Goal: Information Seeking & Learning: Learn about a topic

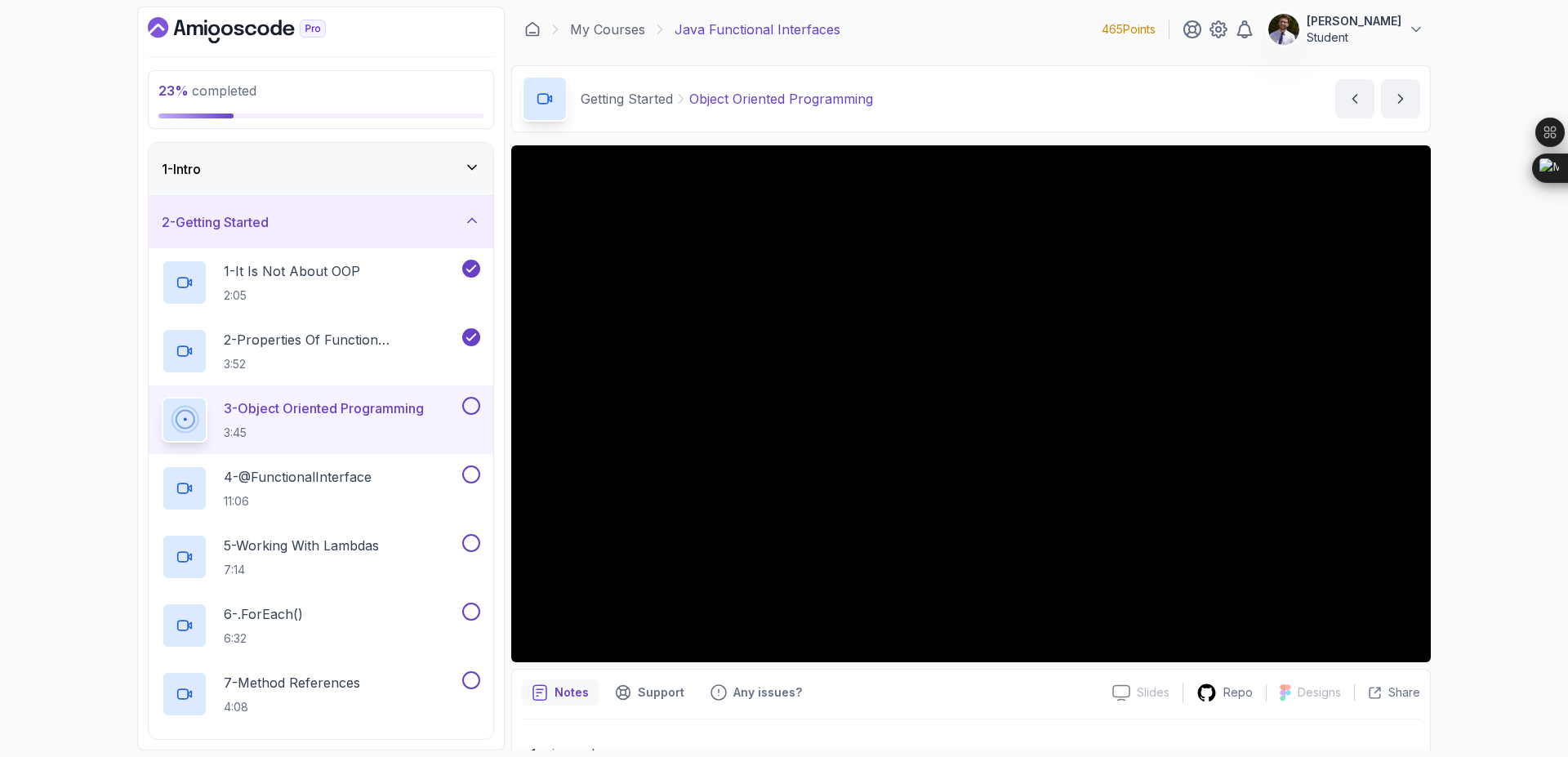
scroll to position [270, 0]
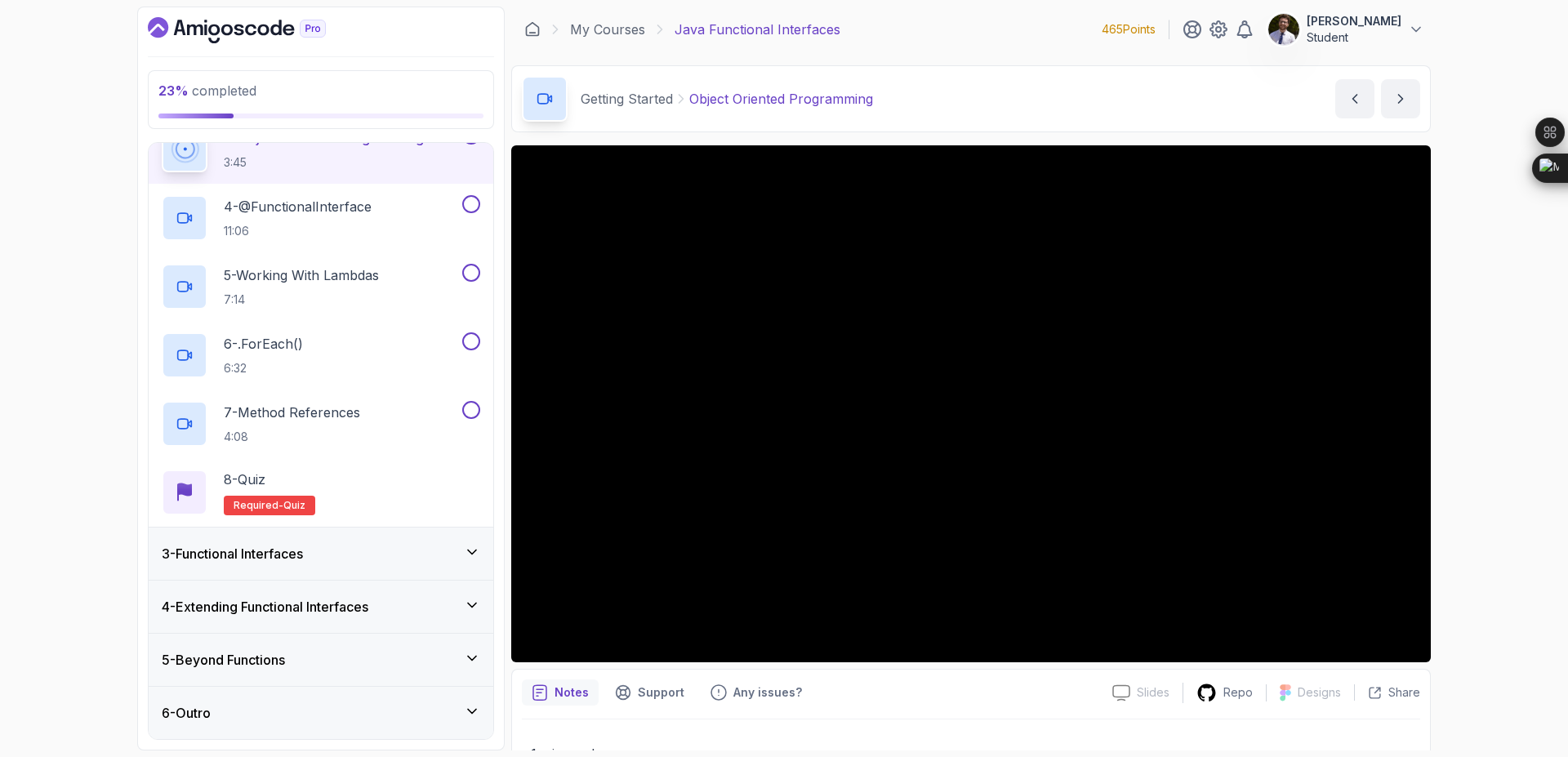
click at [382, 551] on div "3 - Functional Interfaces" at bounding box center [321, 553] width 318 height 20
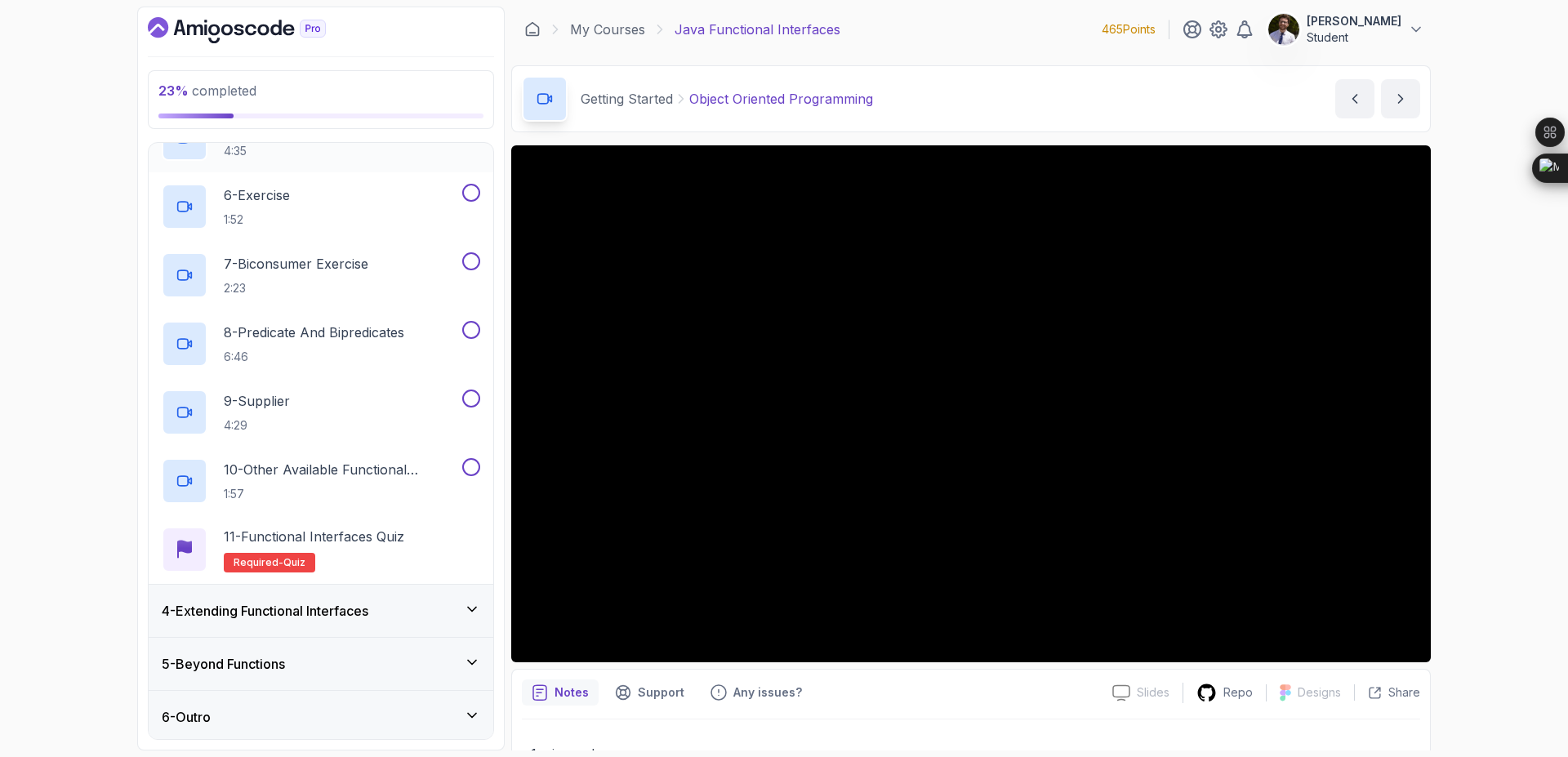
scroll to position [476, 0]
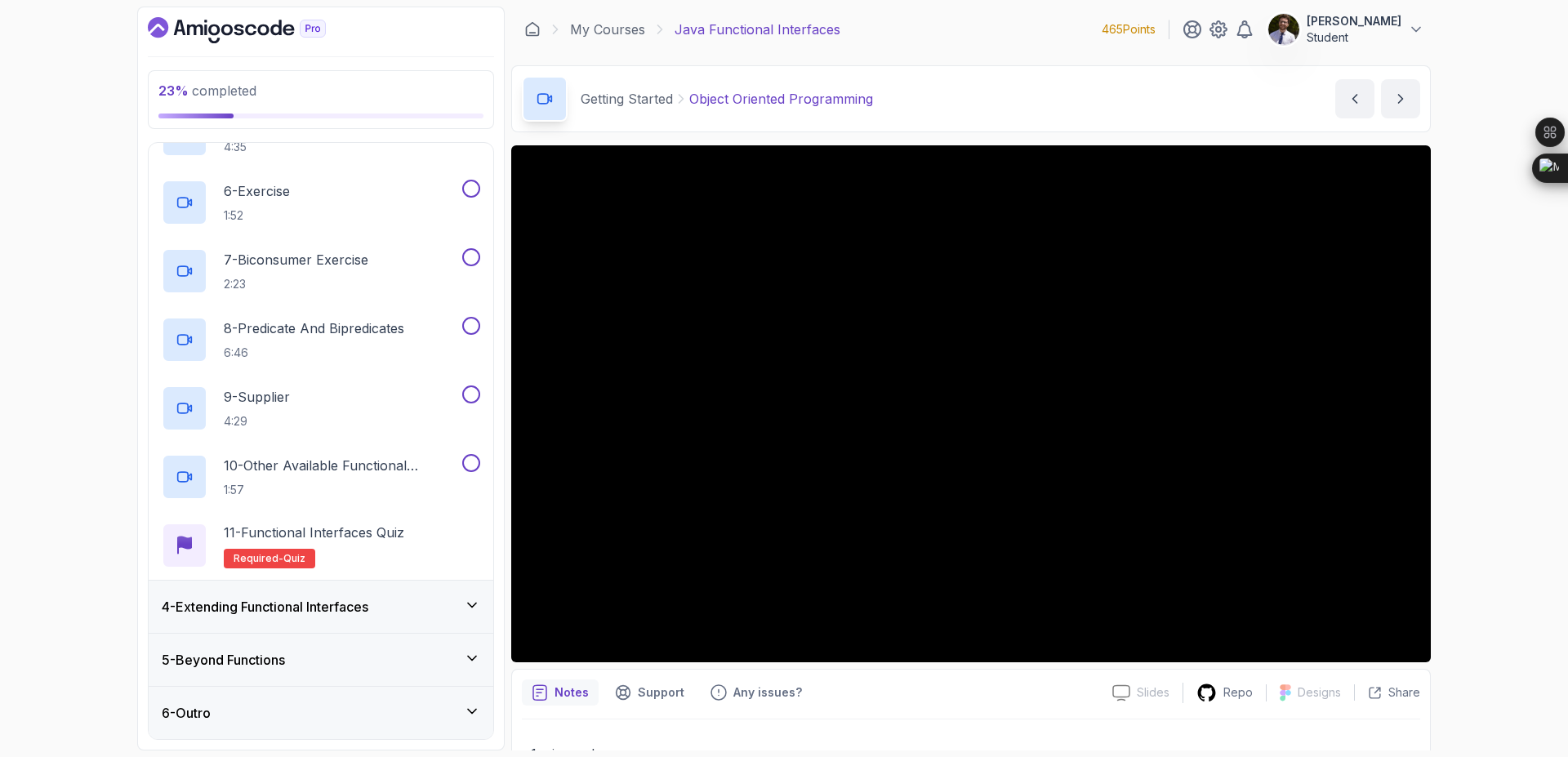
click at [402, 608] on div "4 - Extending Functional Interfaces" at bounding box center [321, 606] width 318 height 20
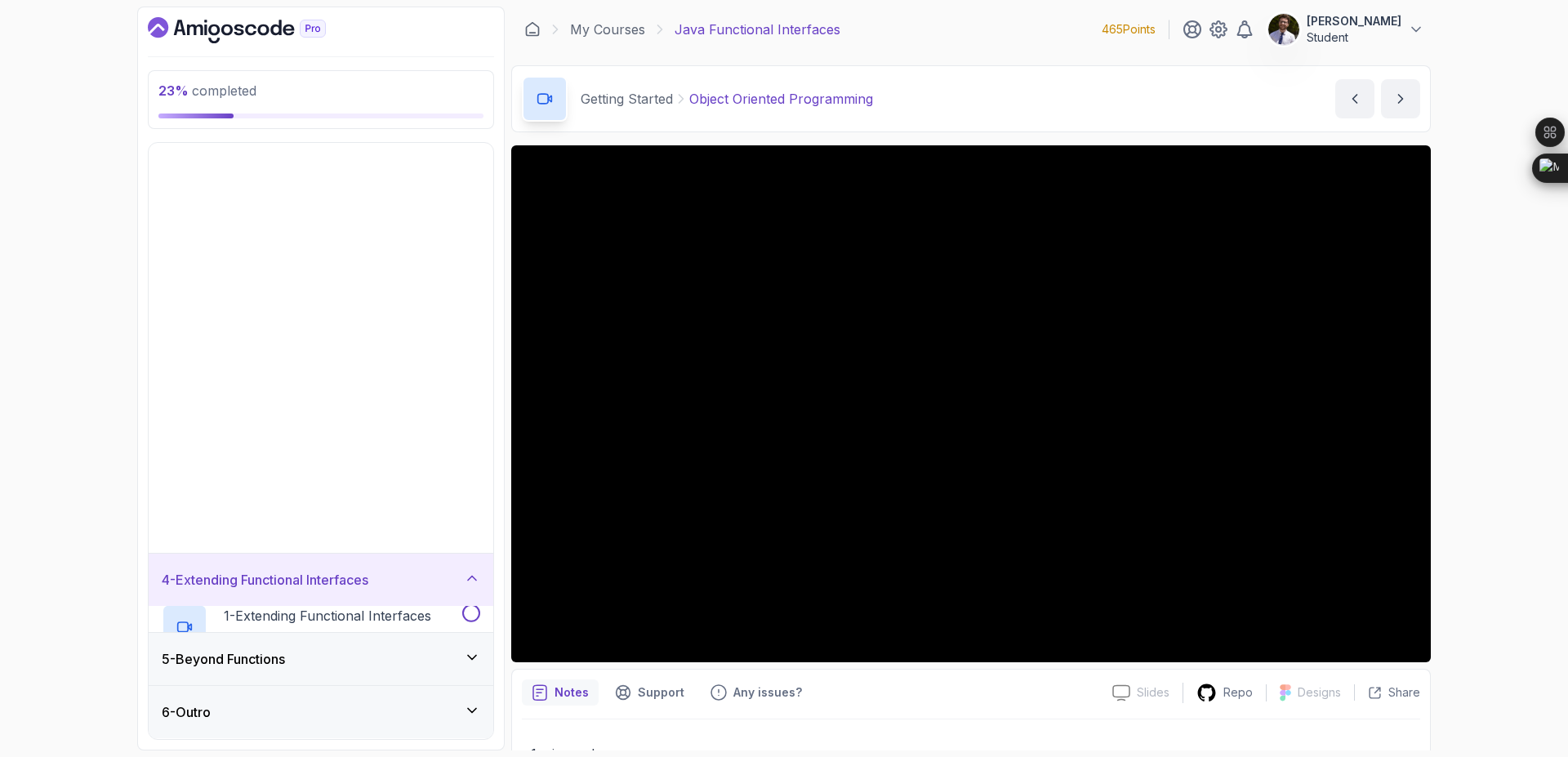
scroll to position [0, 0]
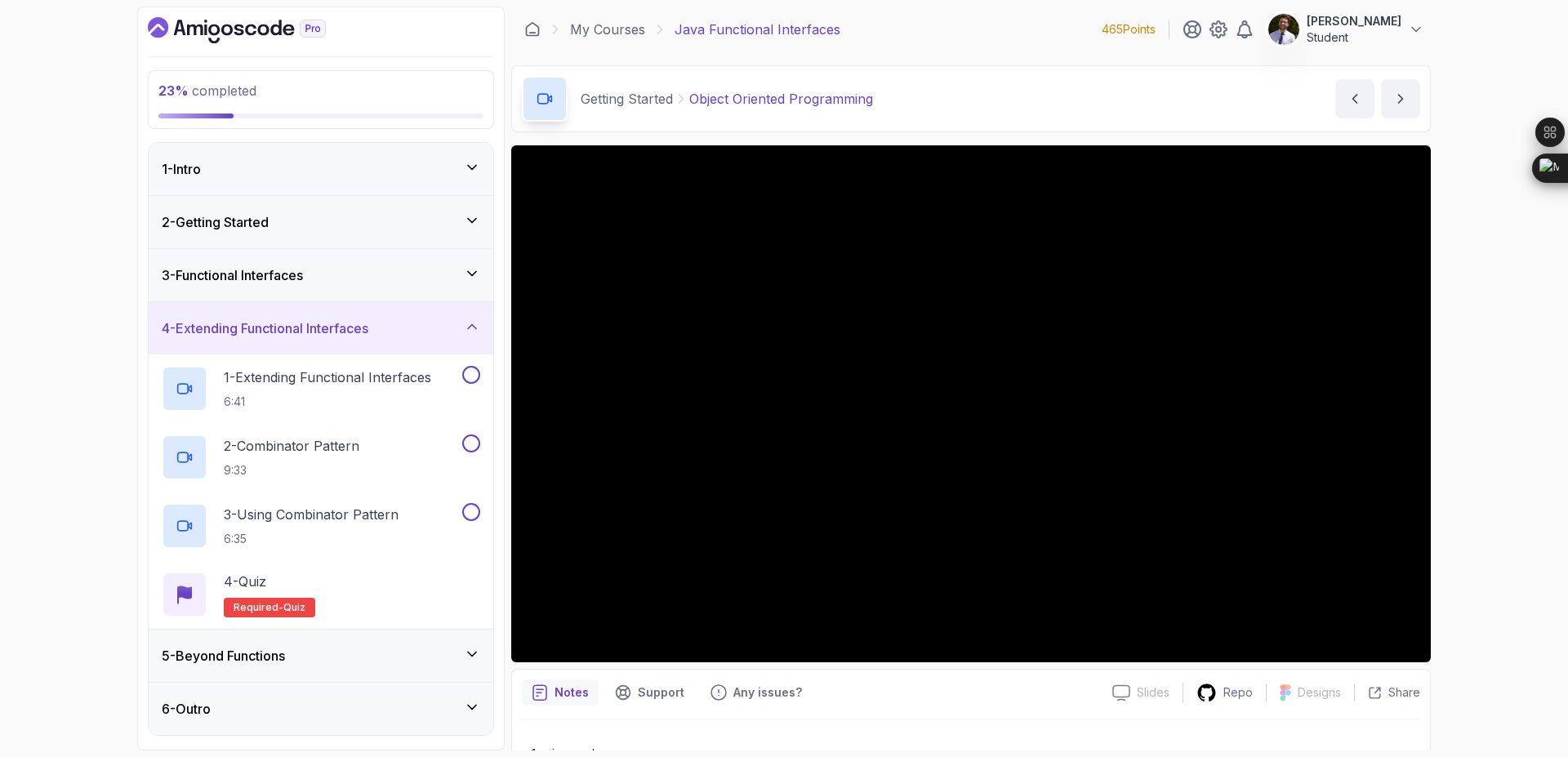
click at [383, 653] on div "5 - Beyond Functions" at bounding box center [321, 655] width 318 height 20
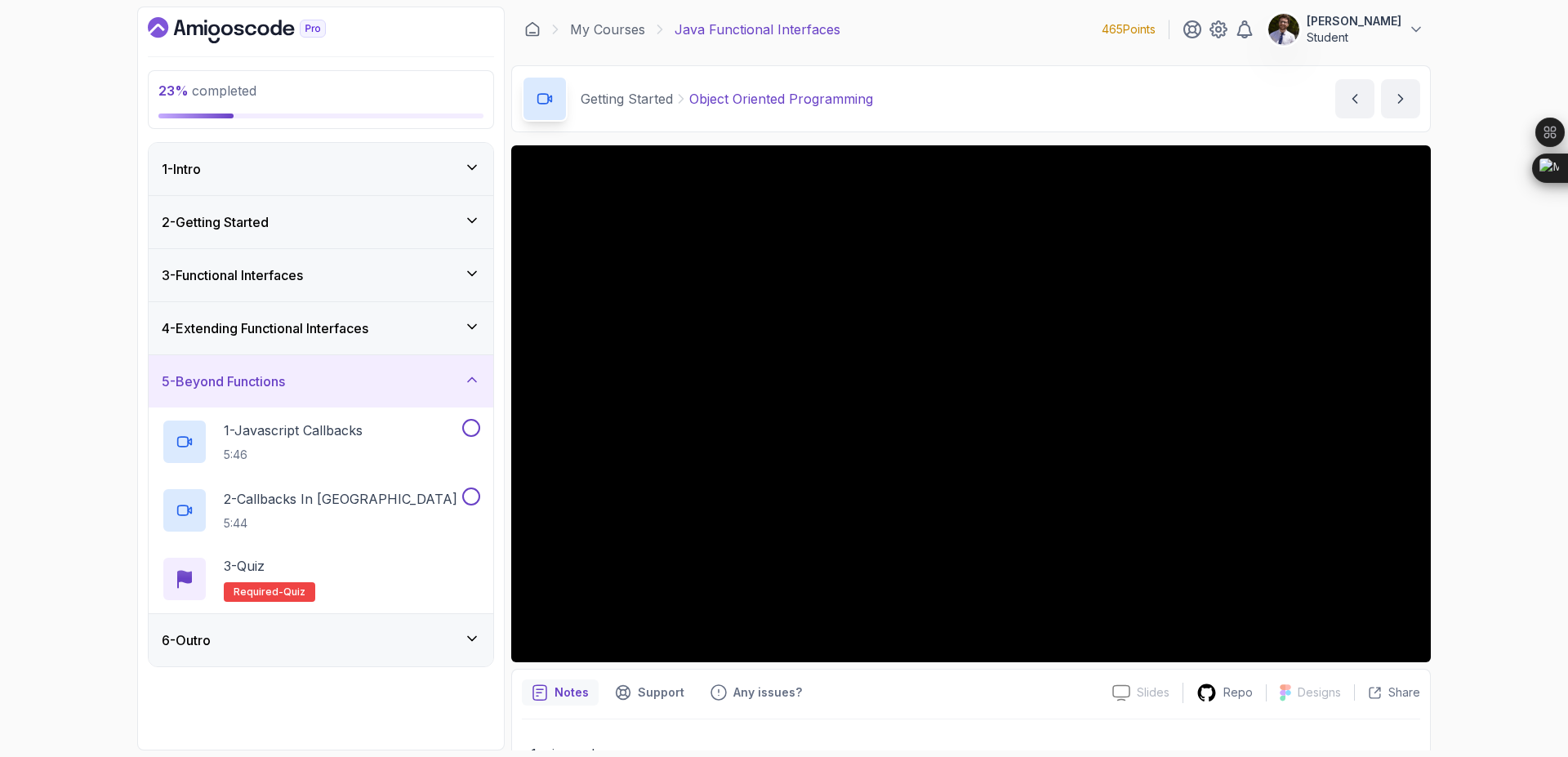
click at [426, 643] on div "6 - Outro" at bounding box center [321, 640] width 318 height 20
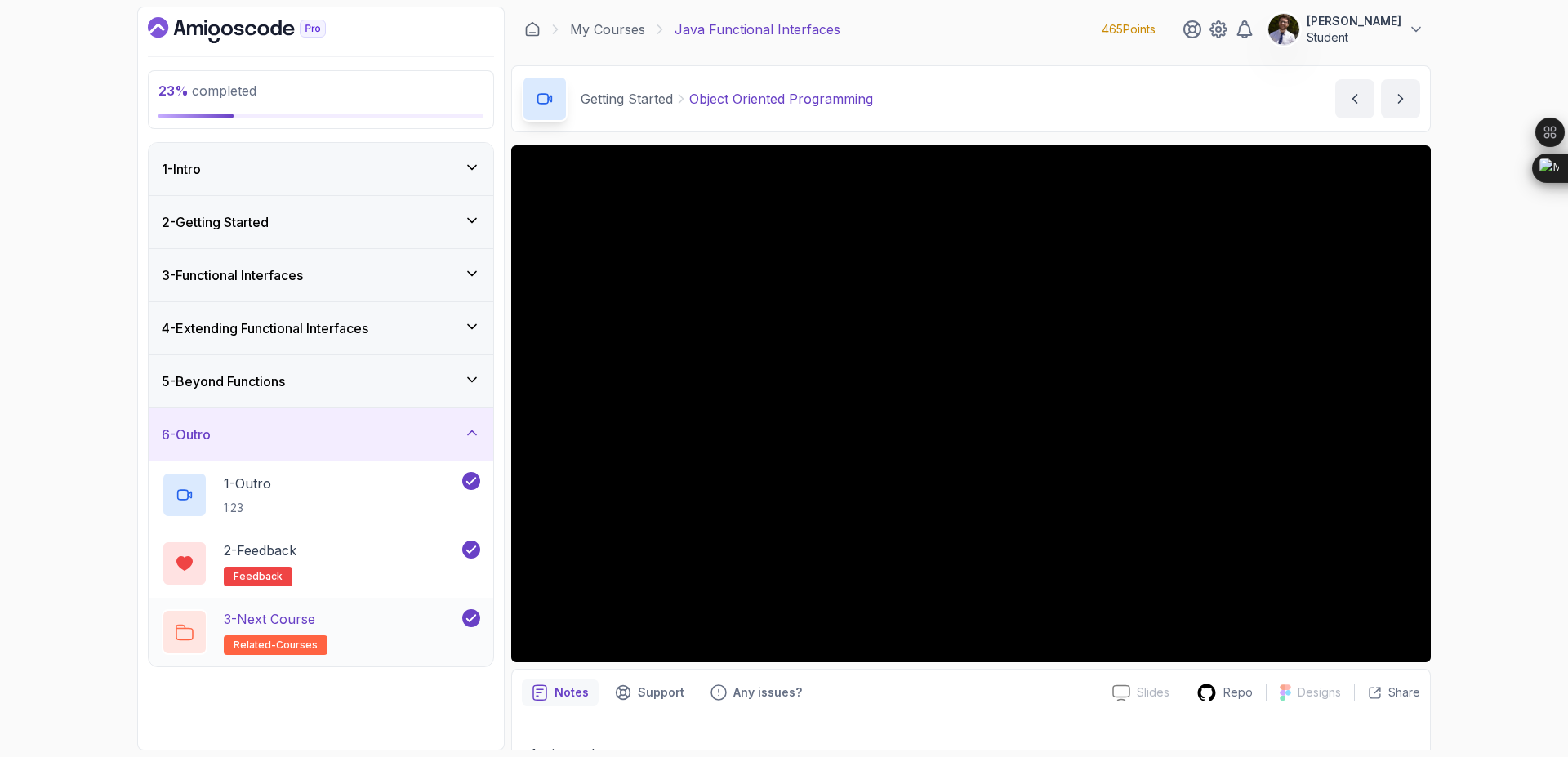
click at [298, 630] on h2 "3 - Next Course related-courses" at bounding box center [275, 631] width 104 height 45
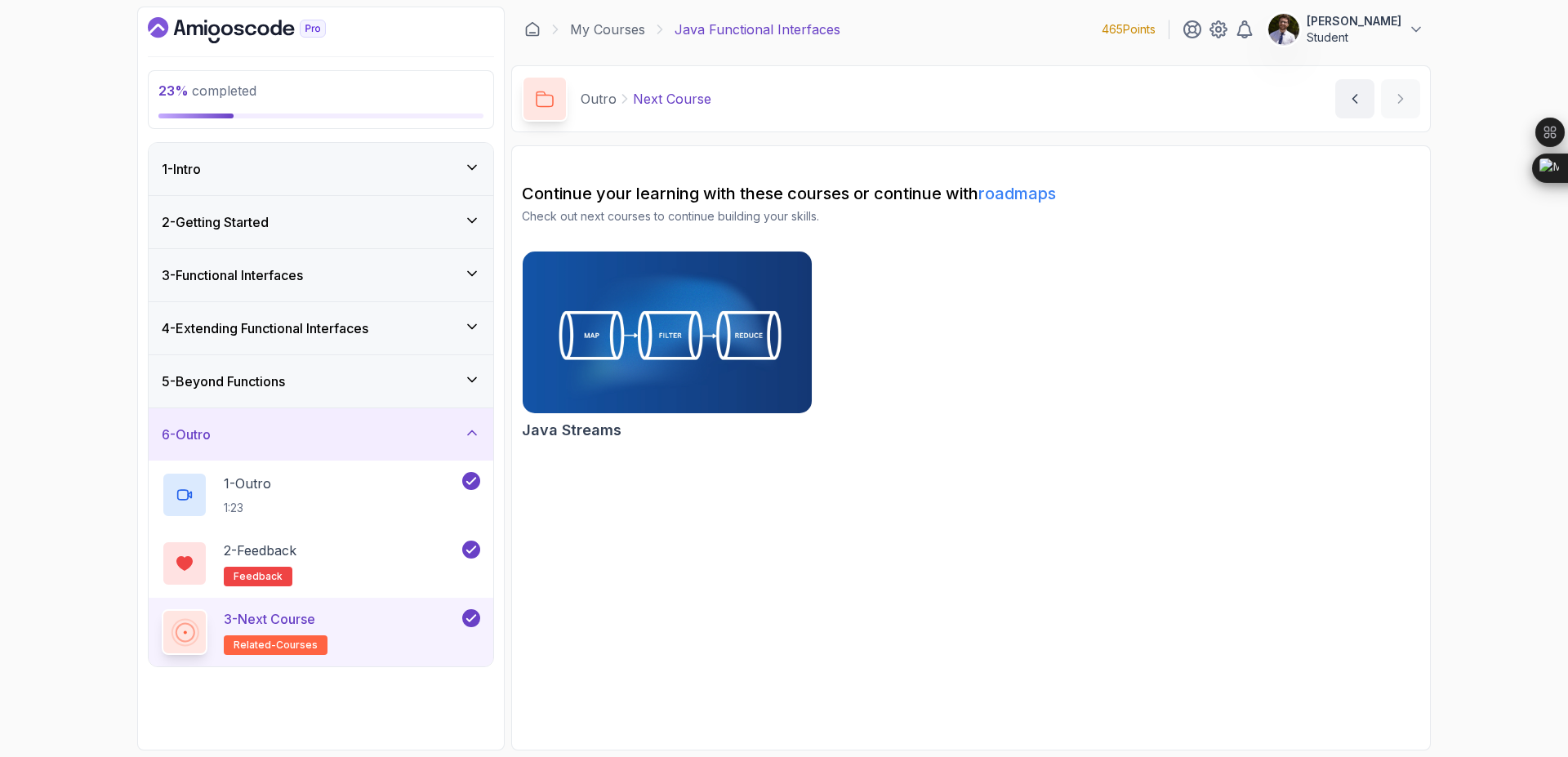
click at [467, 435] on icon at bounding box center [472, 432] width 16 height 16
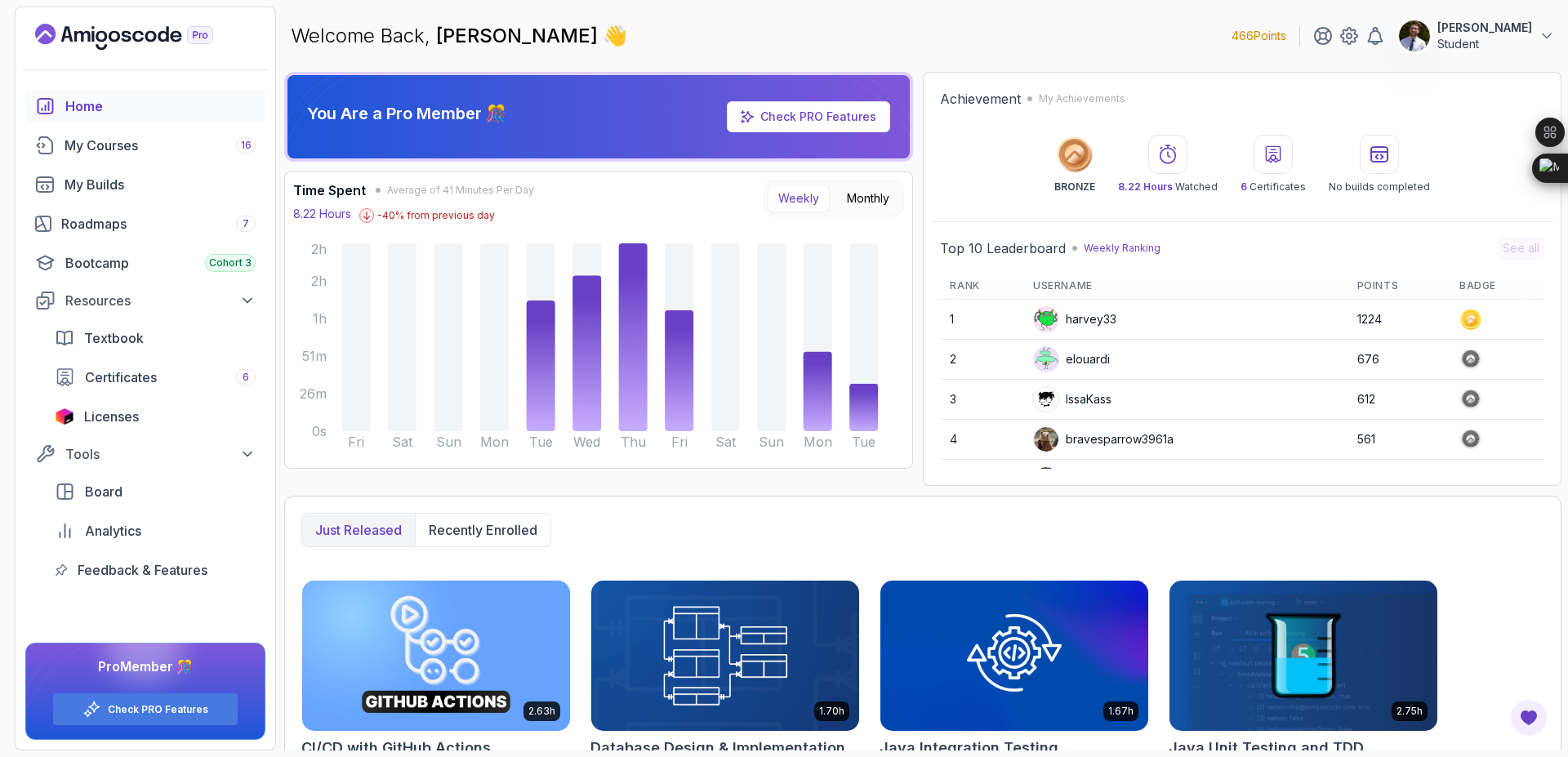
click at [1377, 147] on icon at bounding box center [1378, 153] width 16 height 15
click at [157, 212] on link "Roadmaps 7" at bounding box center [146, 224] width 240 height 33
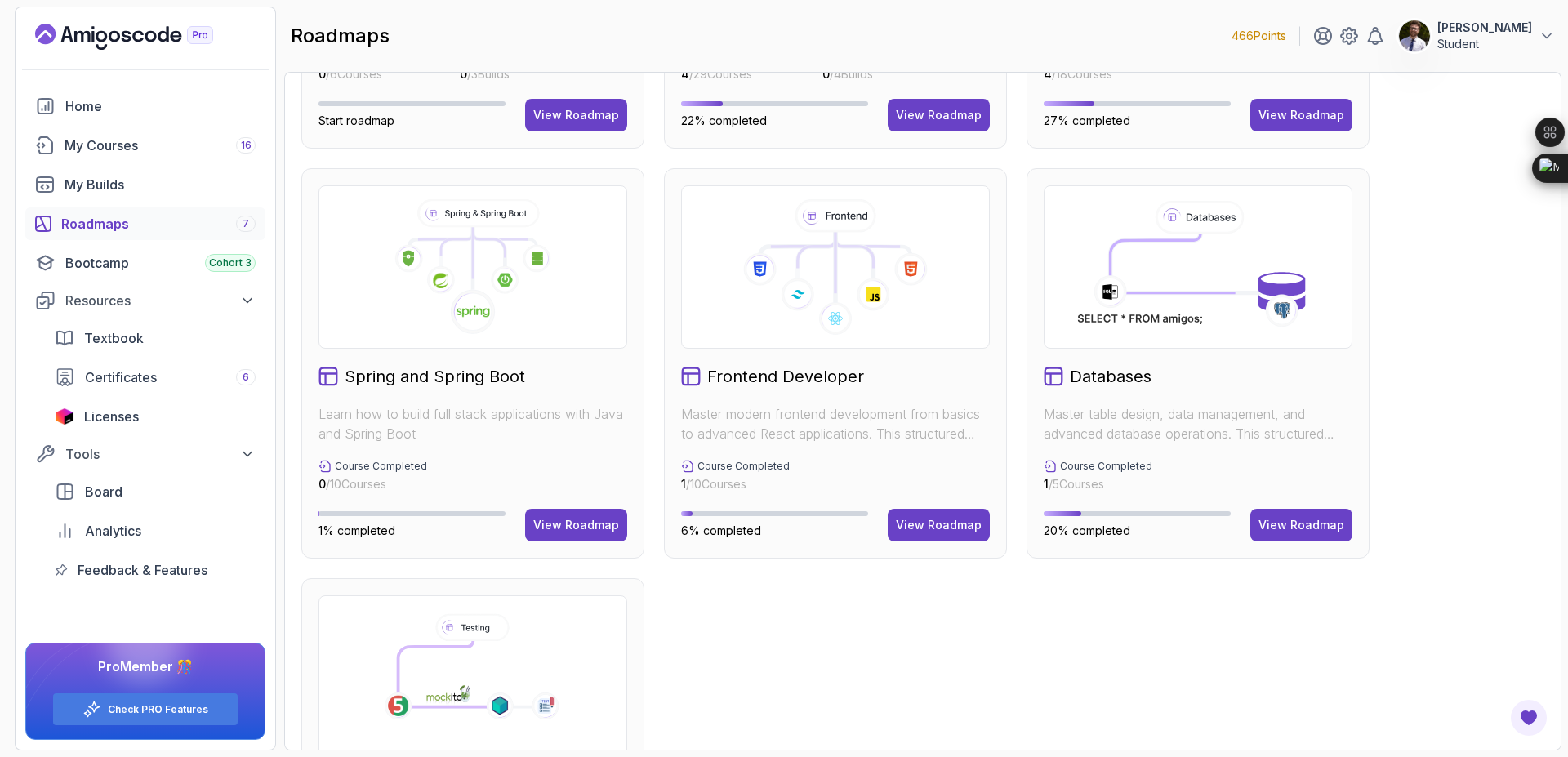
scroll to position [264, 0]
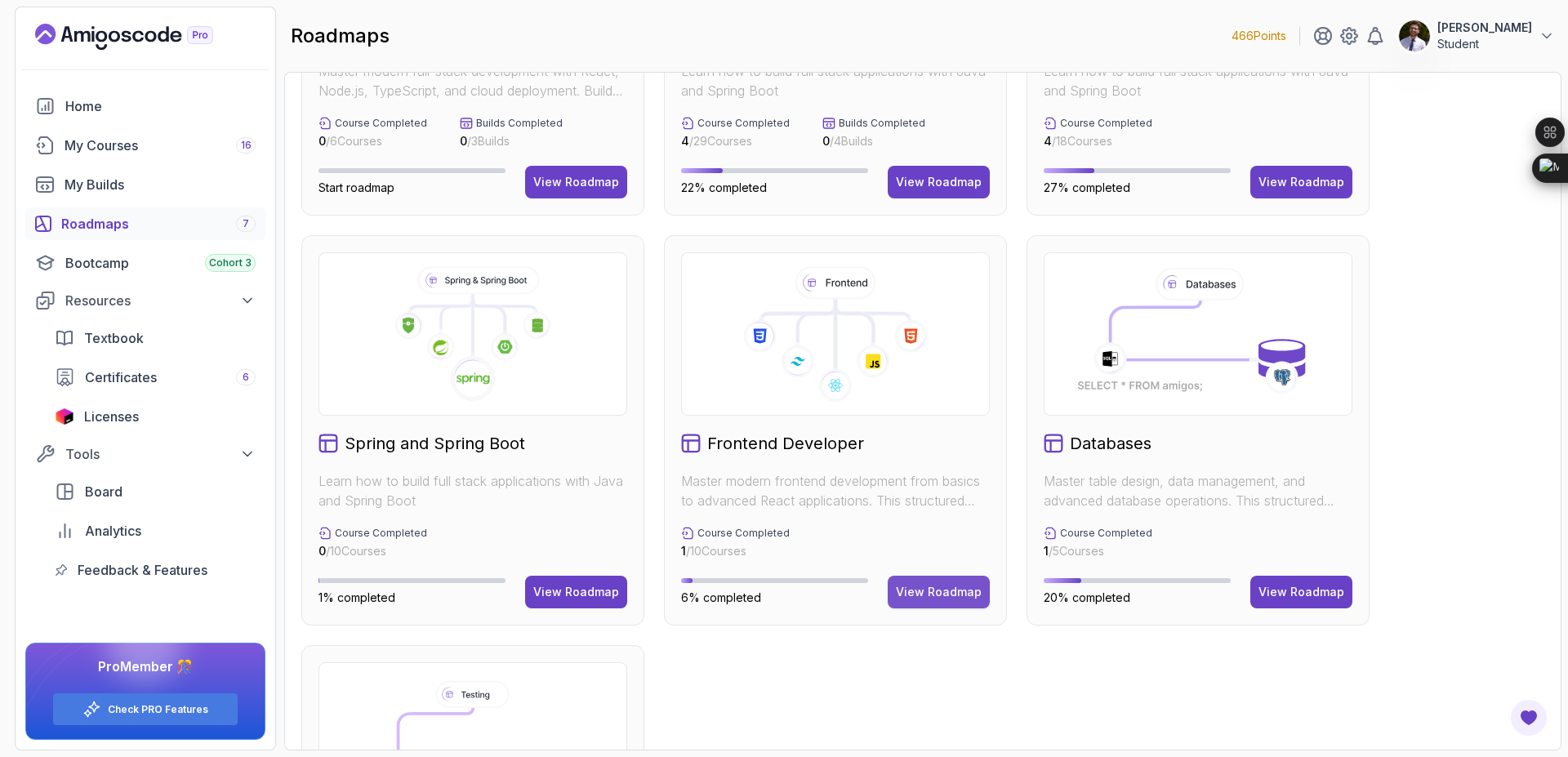
click at [937, 586] on div "View Roadmap" at bounding box center [938, 592] width 86 height 16
click at [968, 594] on div "View Roadmap" at bounding box center [938, 592] width 86 height 16
click at [848, 383] on icon at bounding box center [835, 385] width 33 height 33
click at [918, 583] on button "View Roadmap" at bounding box center [938, 592] width 102 height 33
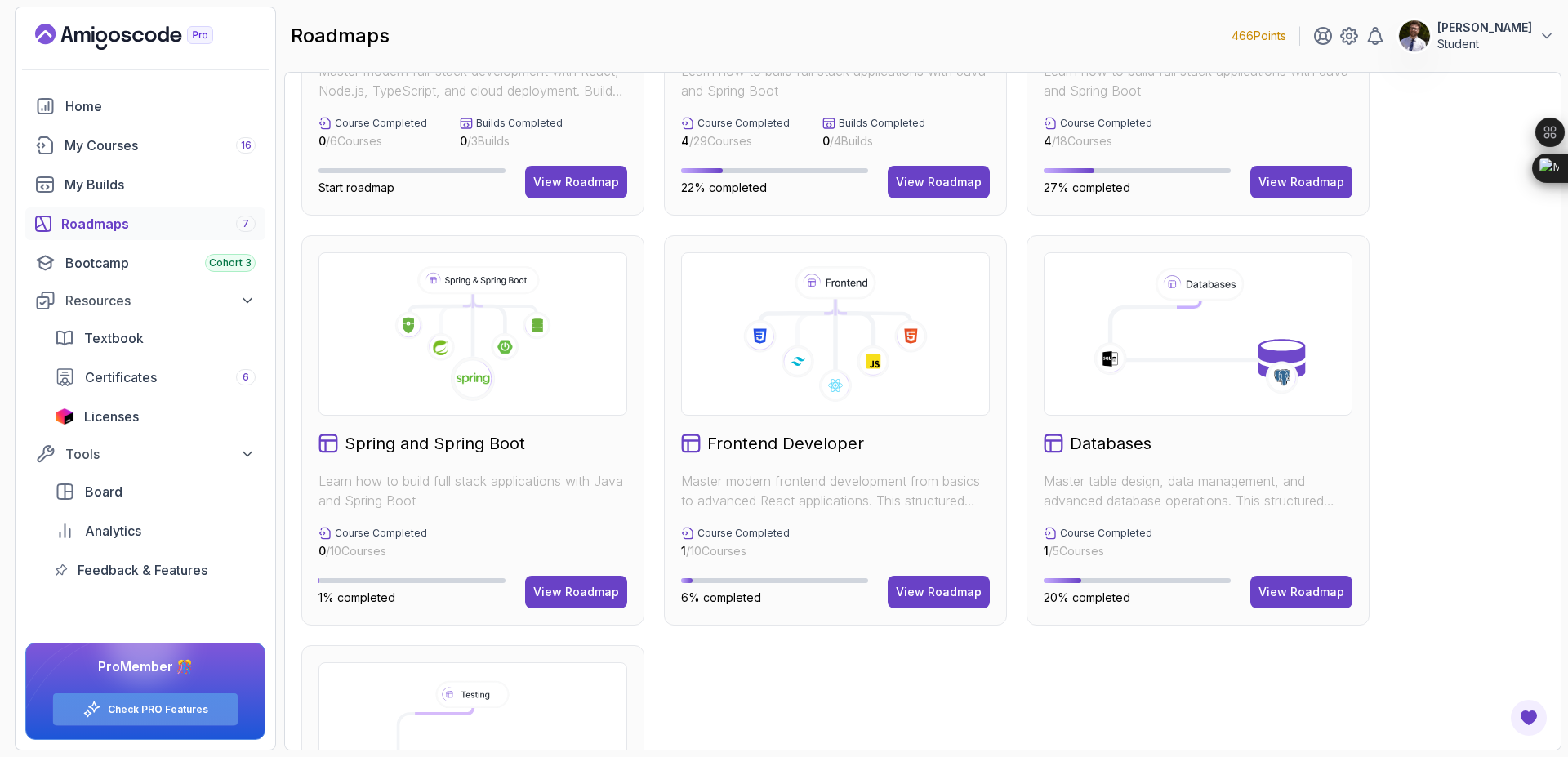
click at [918, 583] on button "View Roadmap" at bounding box center [938, 592] width 102 height 33
click at [196, 700] on div "Check PRO Features" at bounding box center [145, 708] width 184 height 32
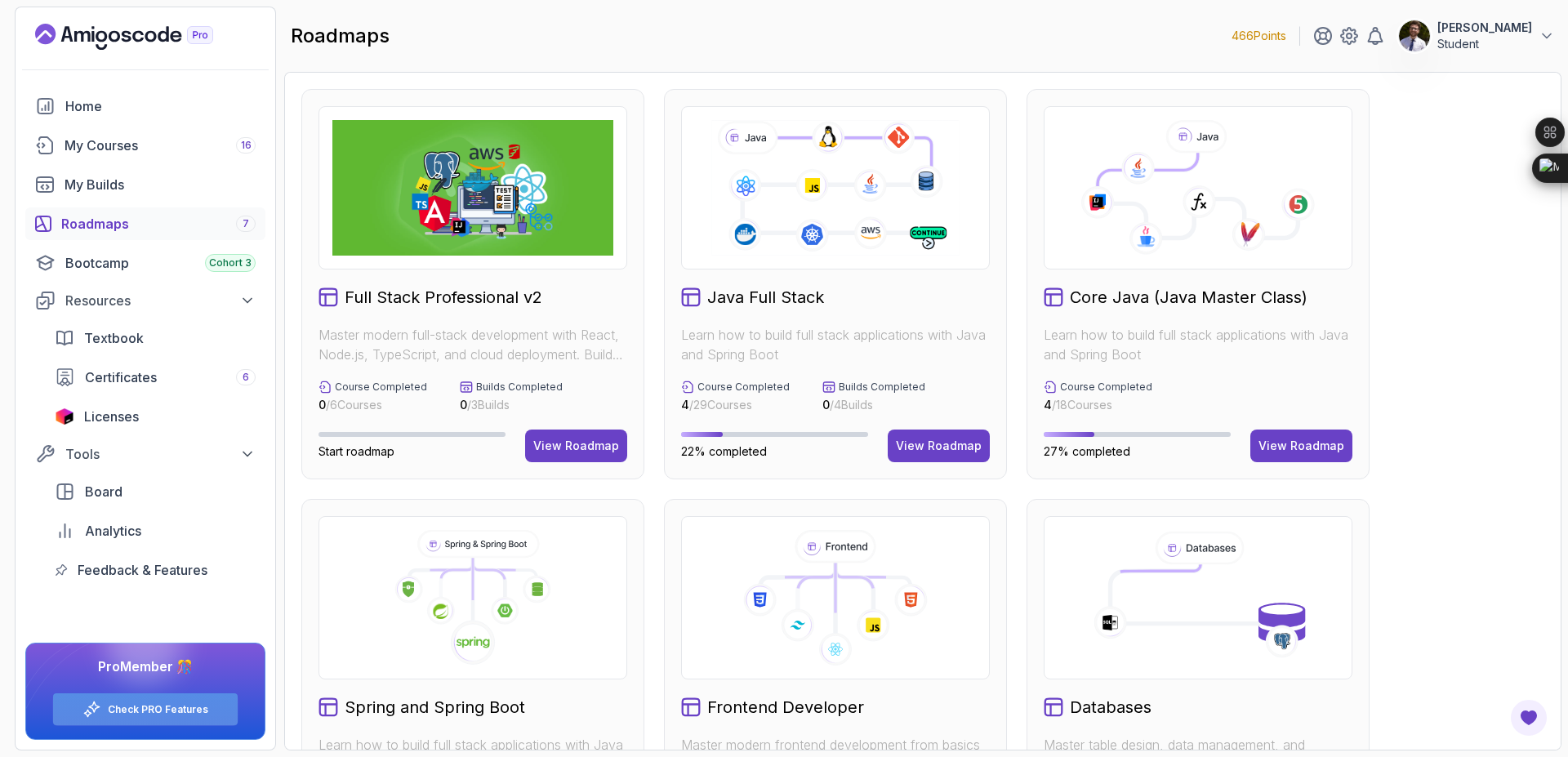
click at [211, 712] on div "Check PRO Features" at bounding box center [145, 708] width 184 height 32
click at [176, 704] on link "Check PRO Features" at bounding box center [158, 709] width 100 height 13
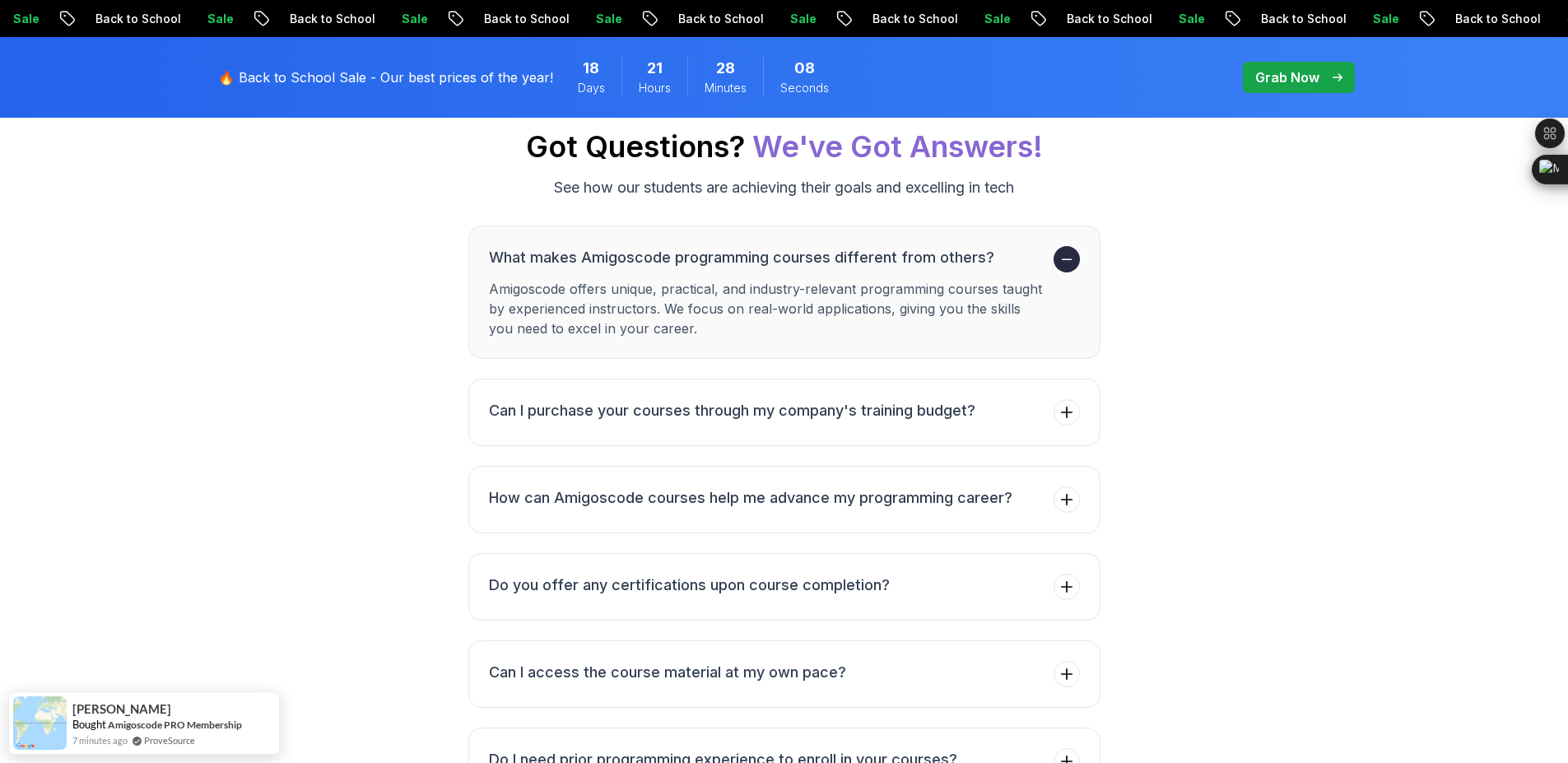
scroll to position [2874, 0]
click at [1069, 422] on icon at bounding box center [1066, 413] width 16 height 16
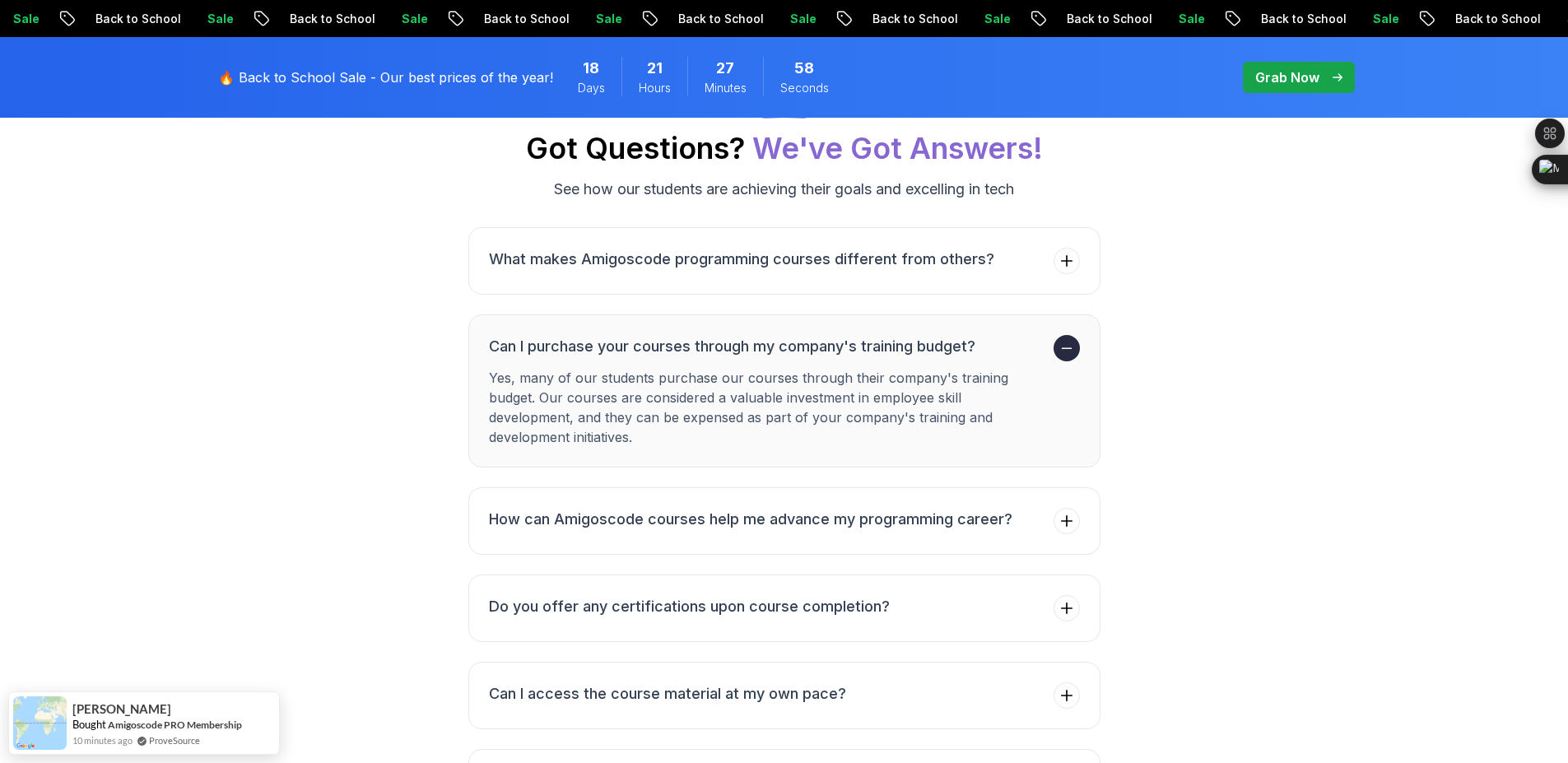
click at [1064, 356] on icon at bounding box center [1066, 347] width 16 height 16
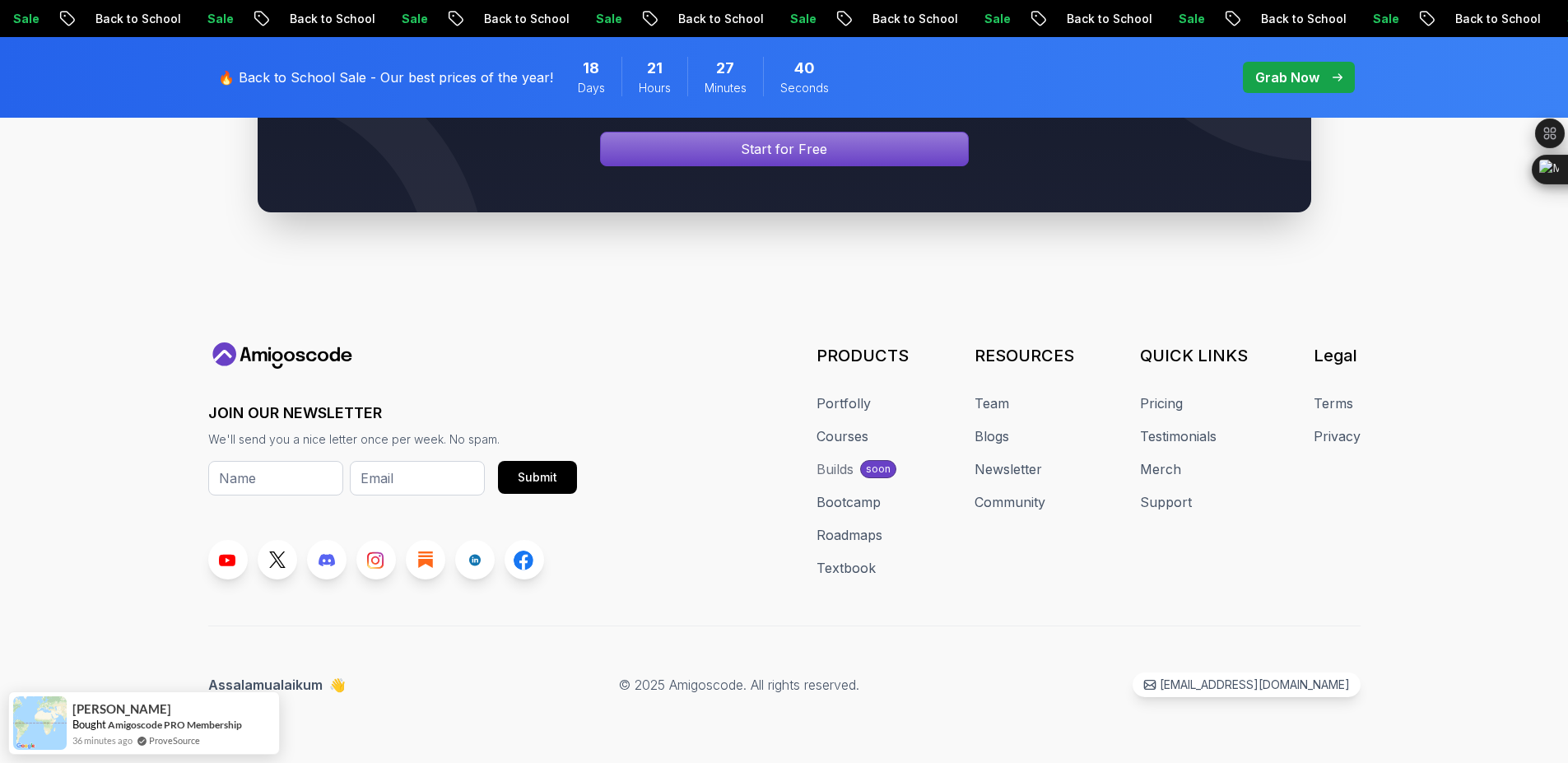
scroll to position [4025, 0]
click at [845, 474] on div "Builds" at bounding box center [834, 468] width 37 height 20
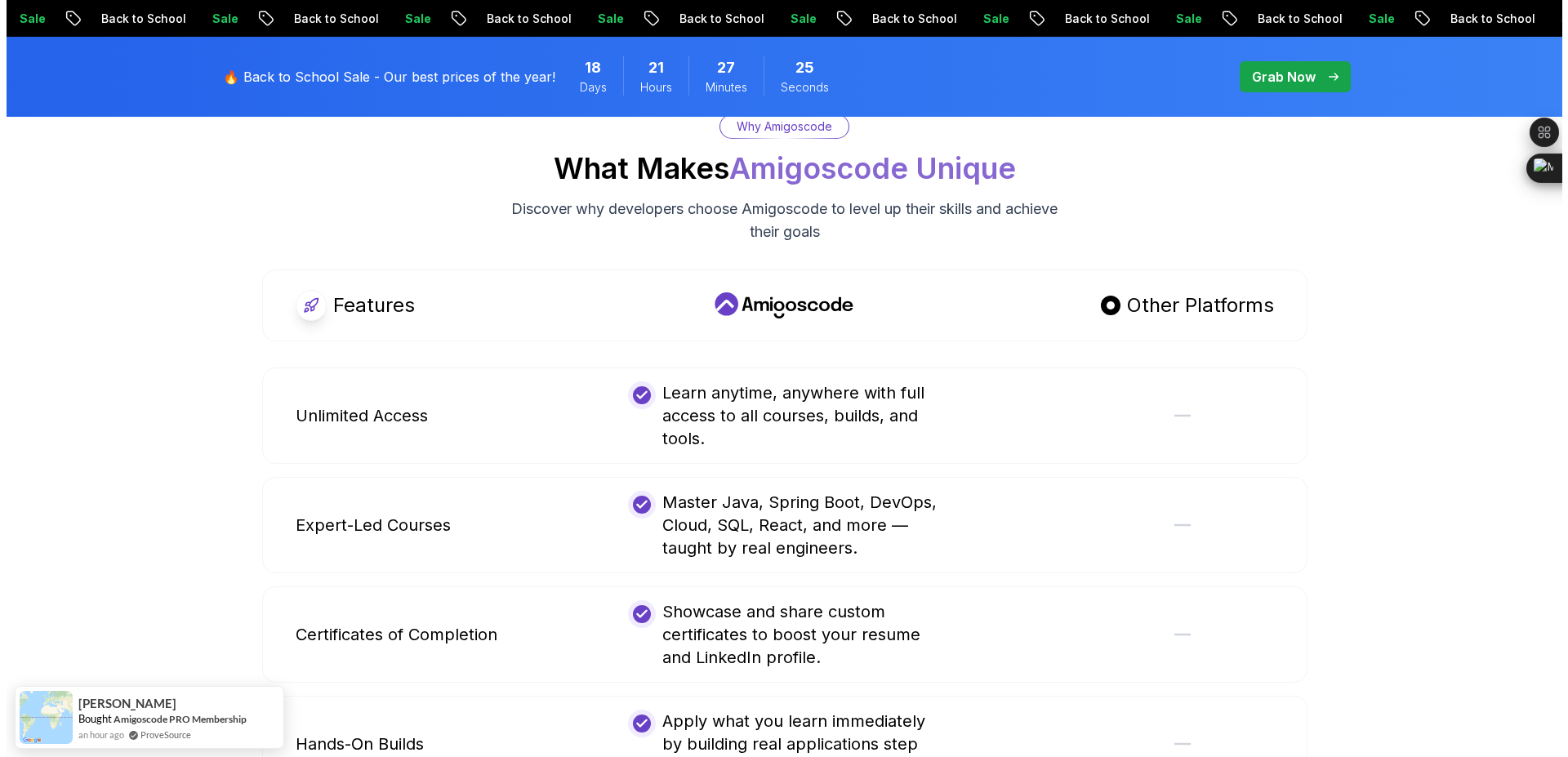
scroll to position [0, 0]
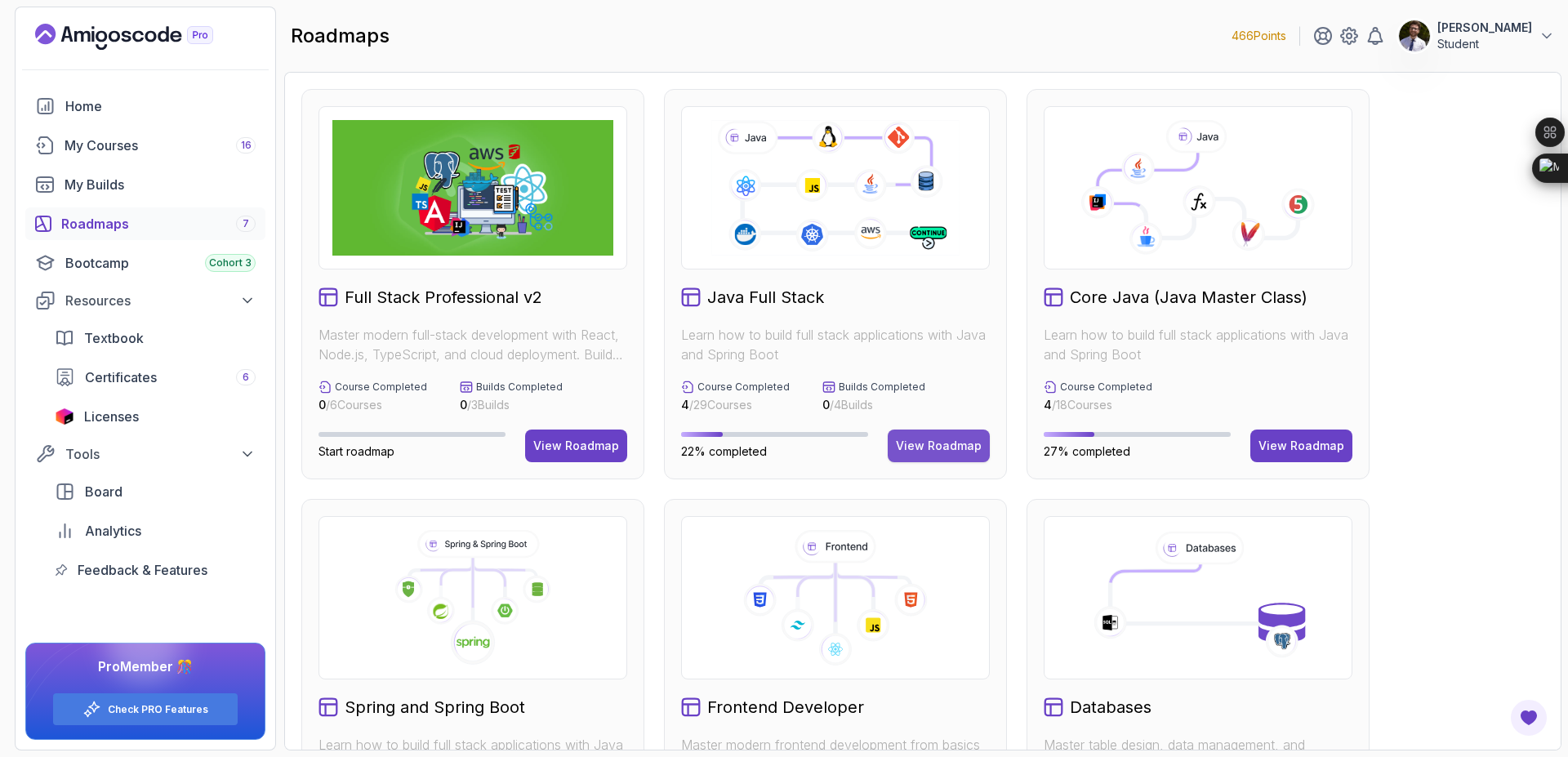
click at [965, 459] on button "View Roadmap" at bounding box center [938, 446] width 102 height 33
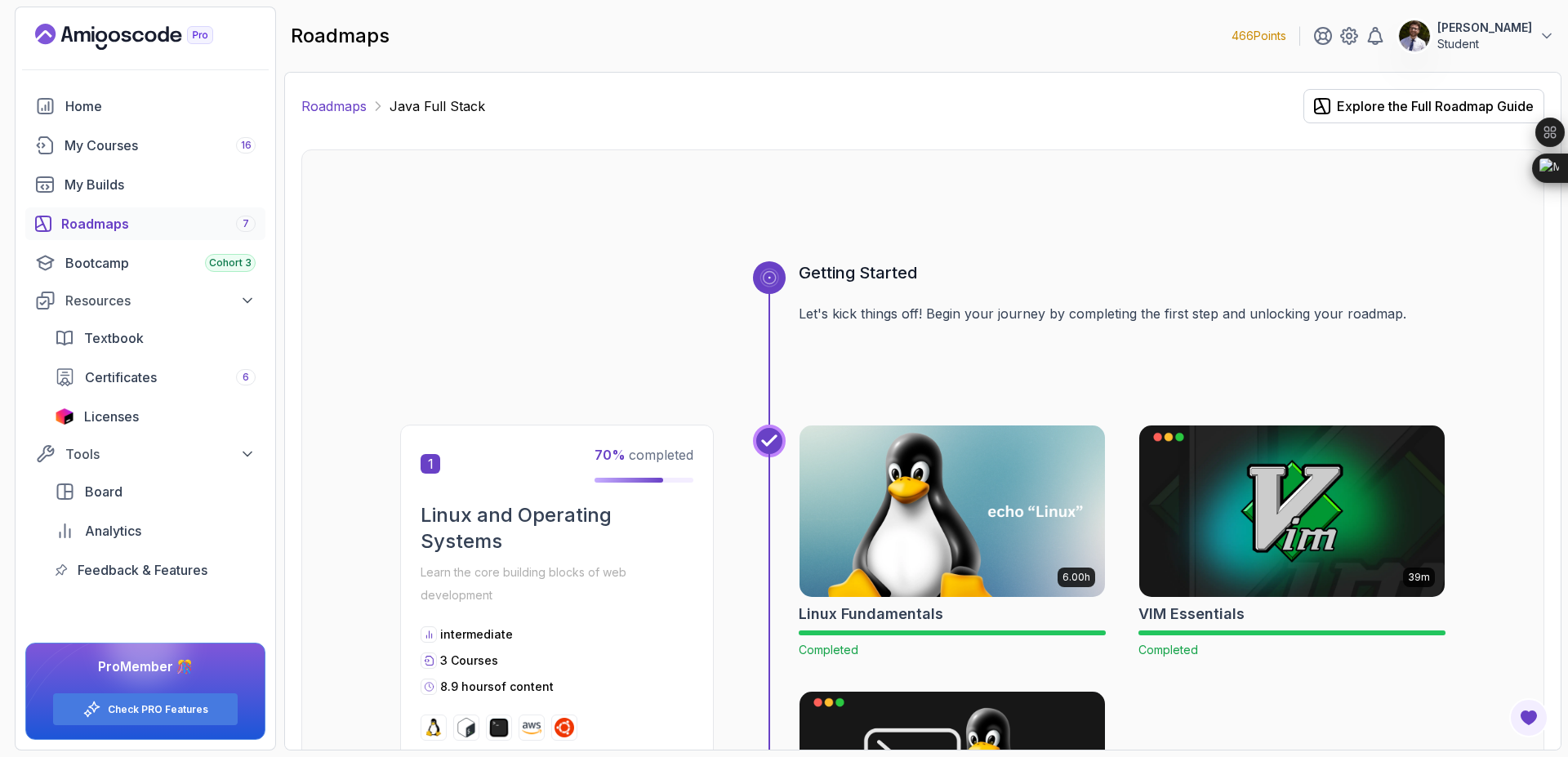
click at [349, 110] on link "Roadmaps" at bounding box center [334, 105] width 65 height 20
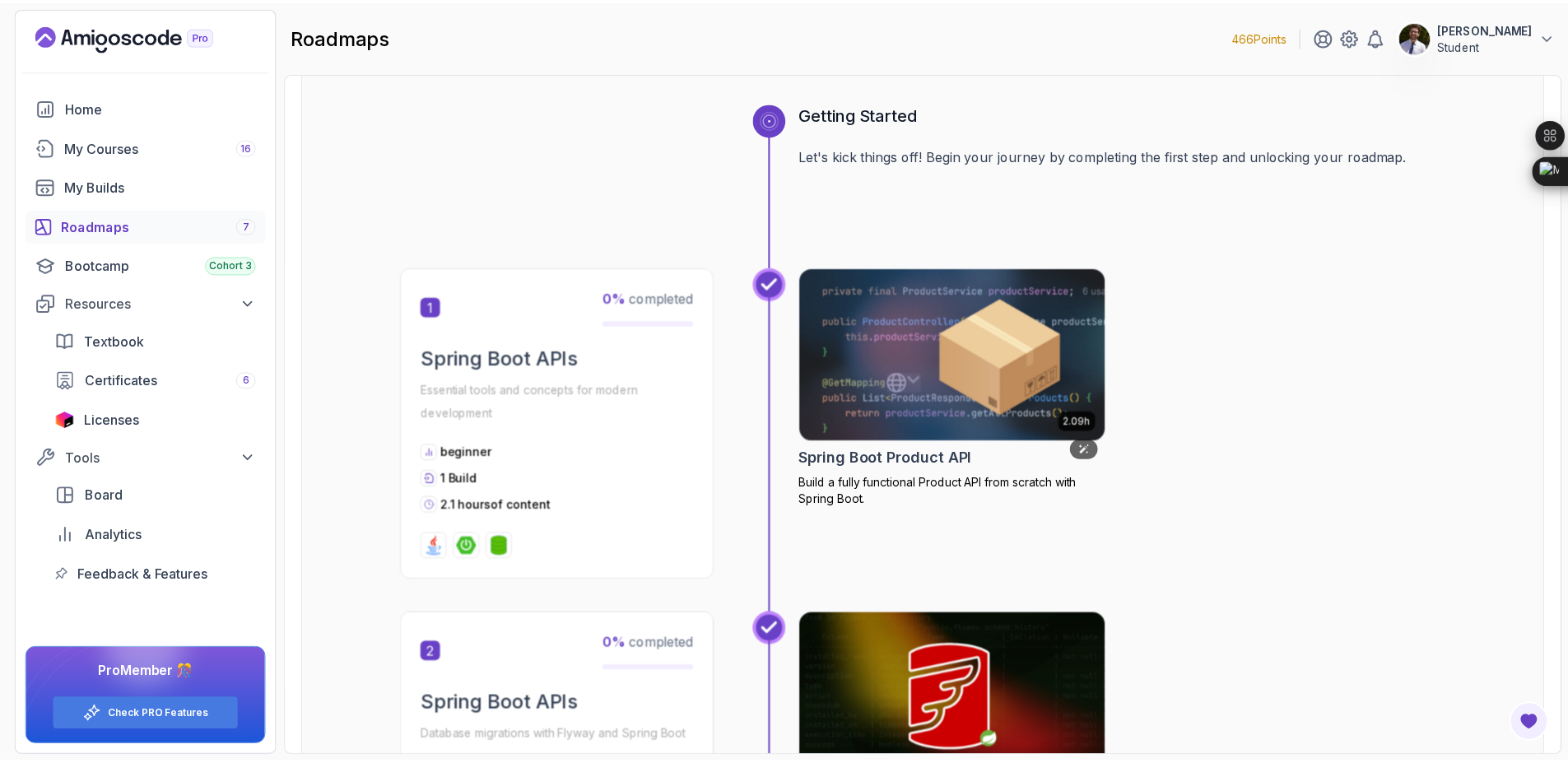
scroll to position [620, 0]
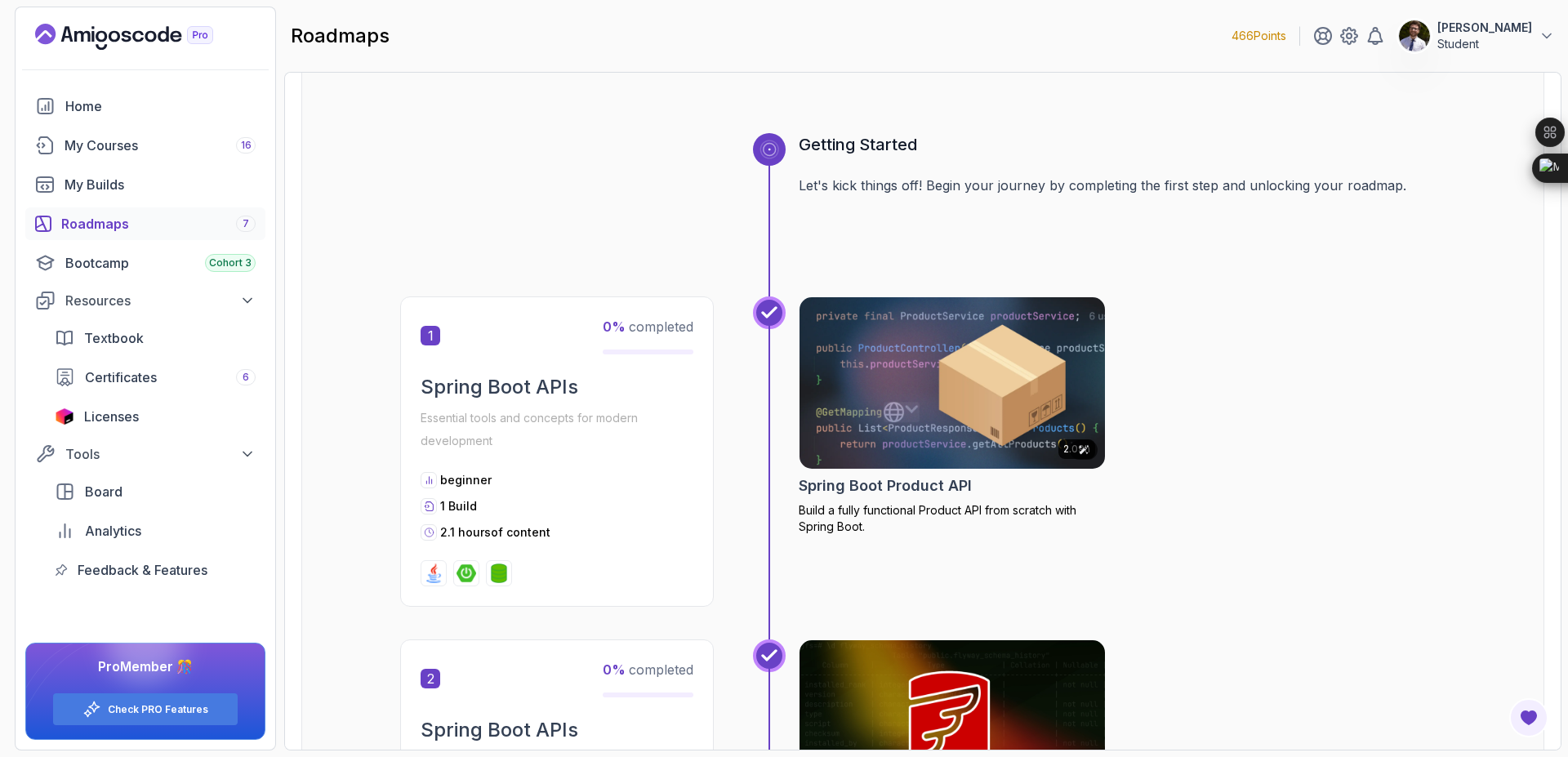
click at [962, 462] on img at bounding box center [952, 382] width 321 height 179
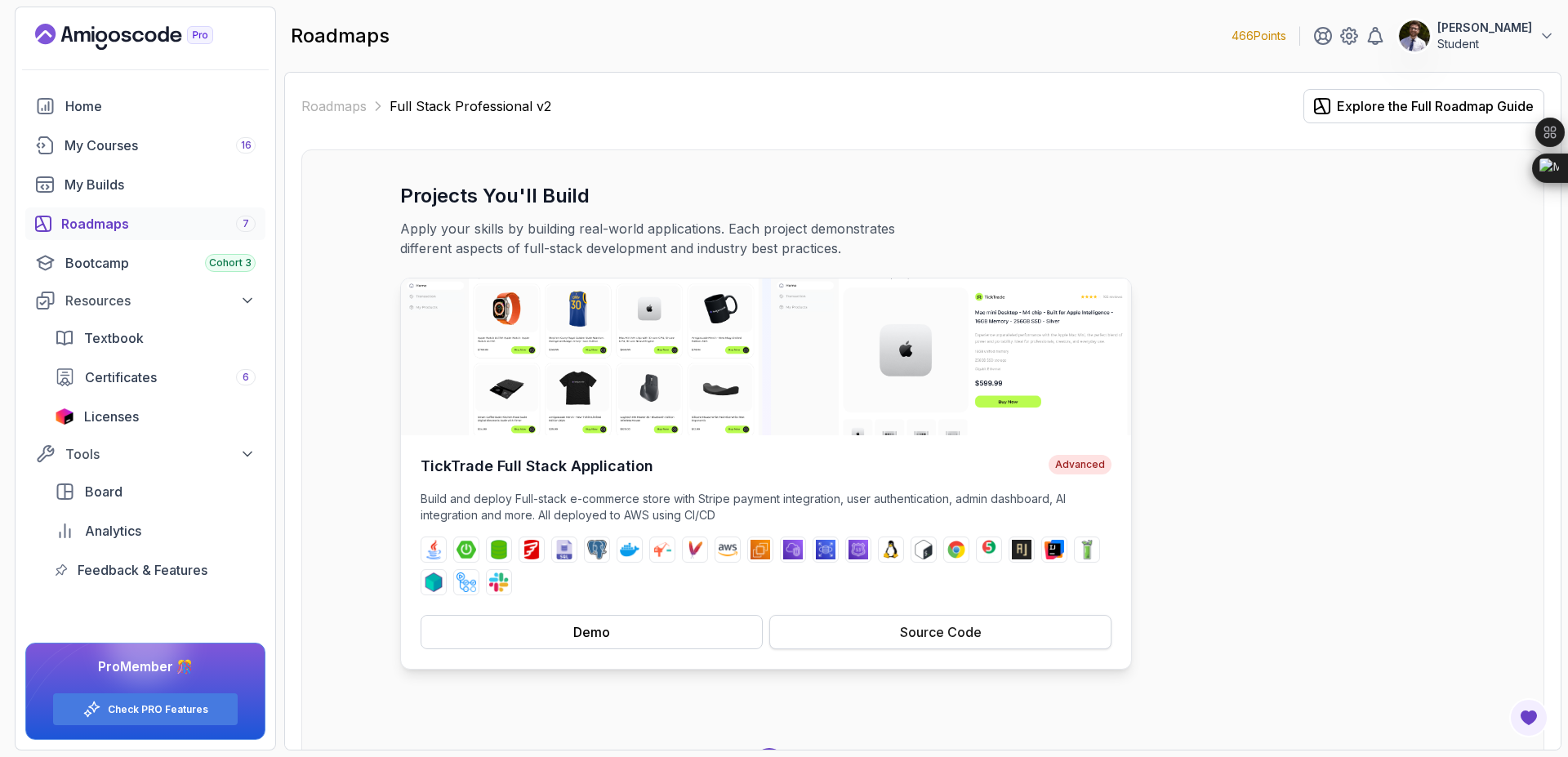
click at [844, 633] on button "Source Code" at bounding box center [940, 632] width 342 height 34
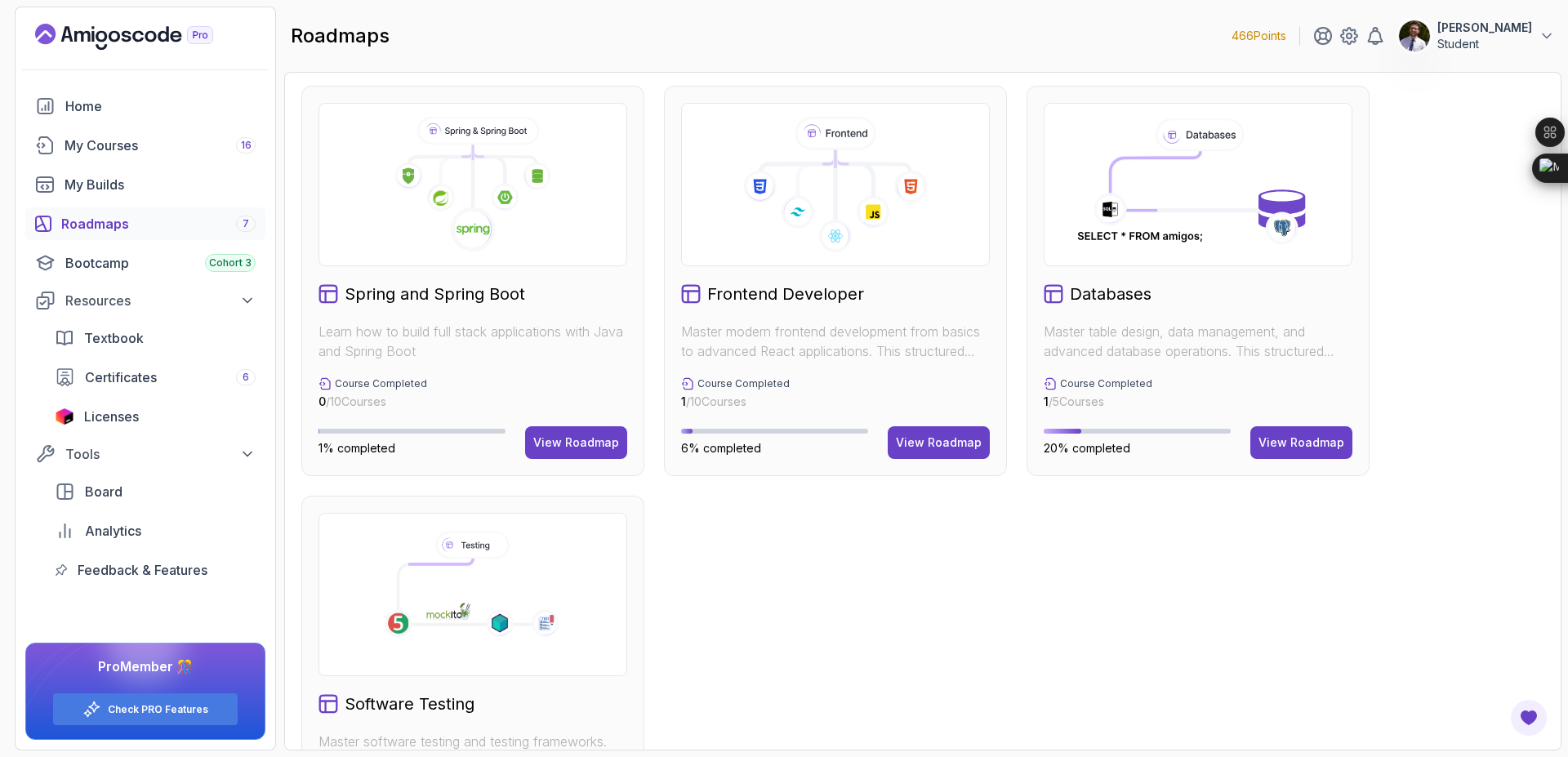
scroll to position [419, 0]
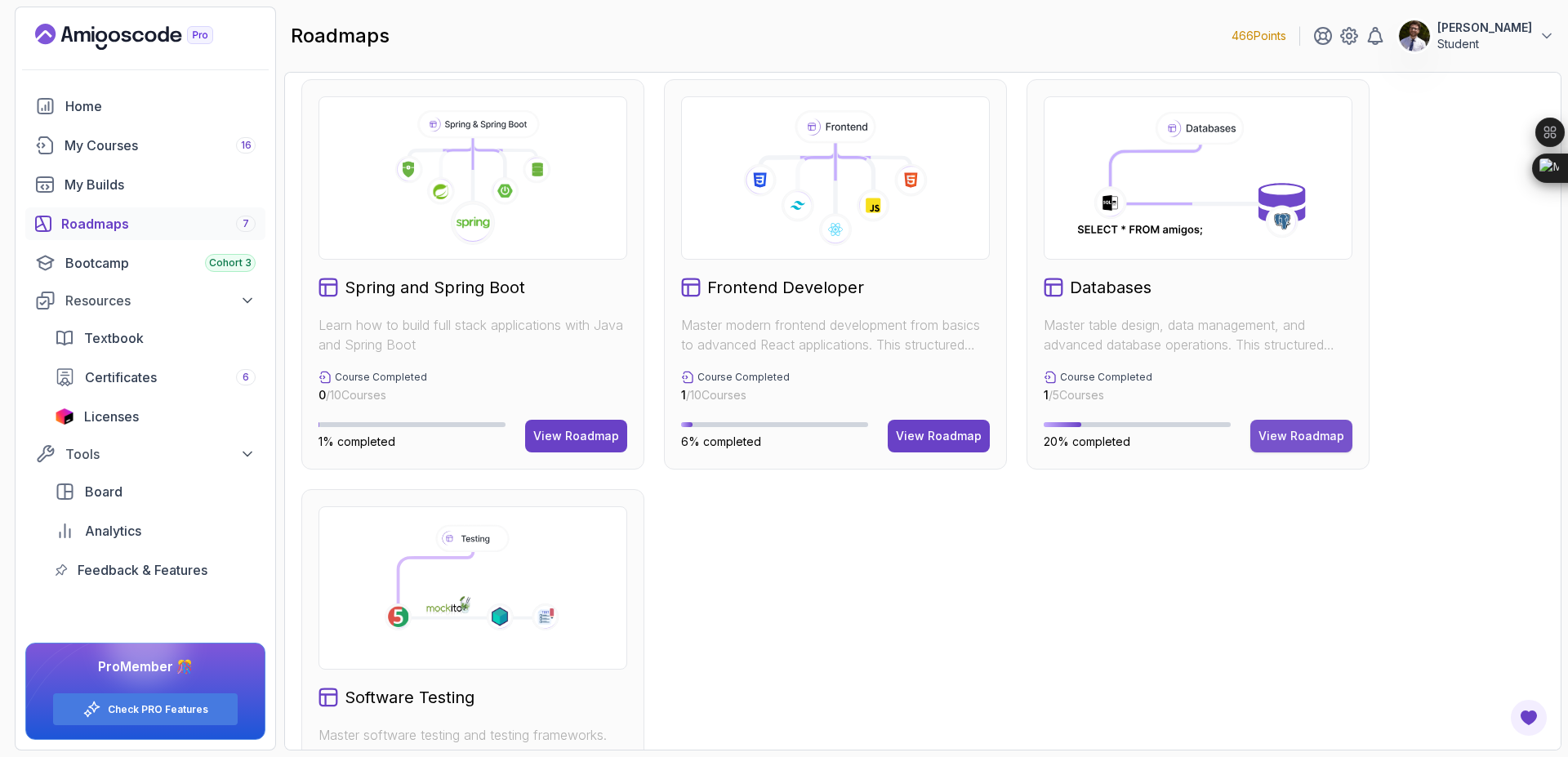
click at [1313, 442] on div "View Roadmap" at bounding box center [1301, 436] width 86 height 16
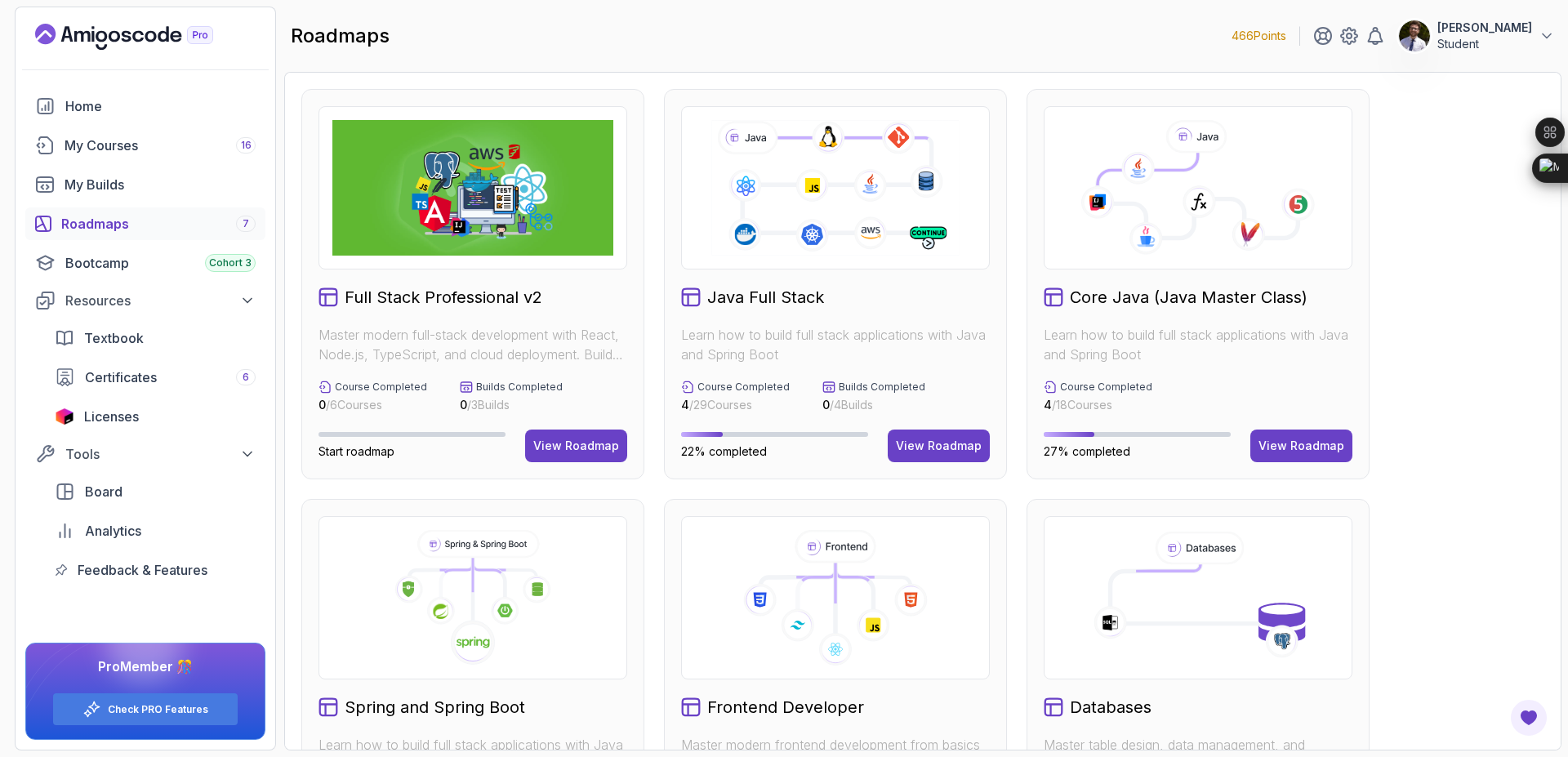
scroll to position [566, 0]
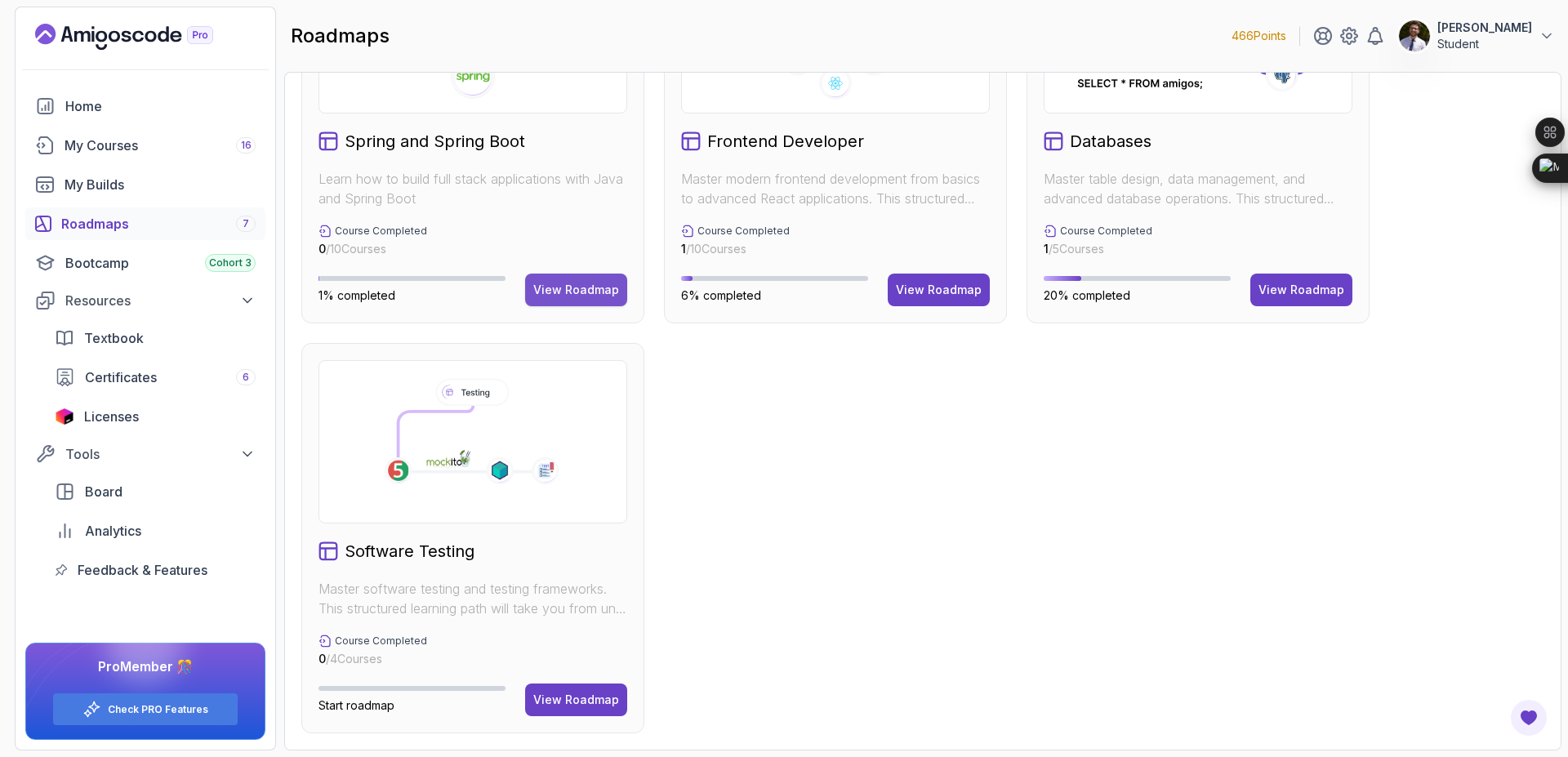
click at [575, 285] on div "View Roadmap" at bounding box center [576, 289] width 86 height 16
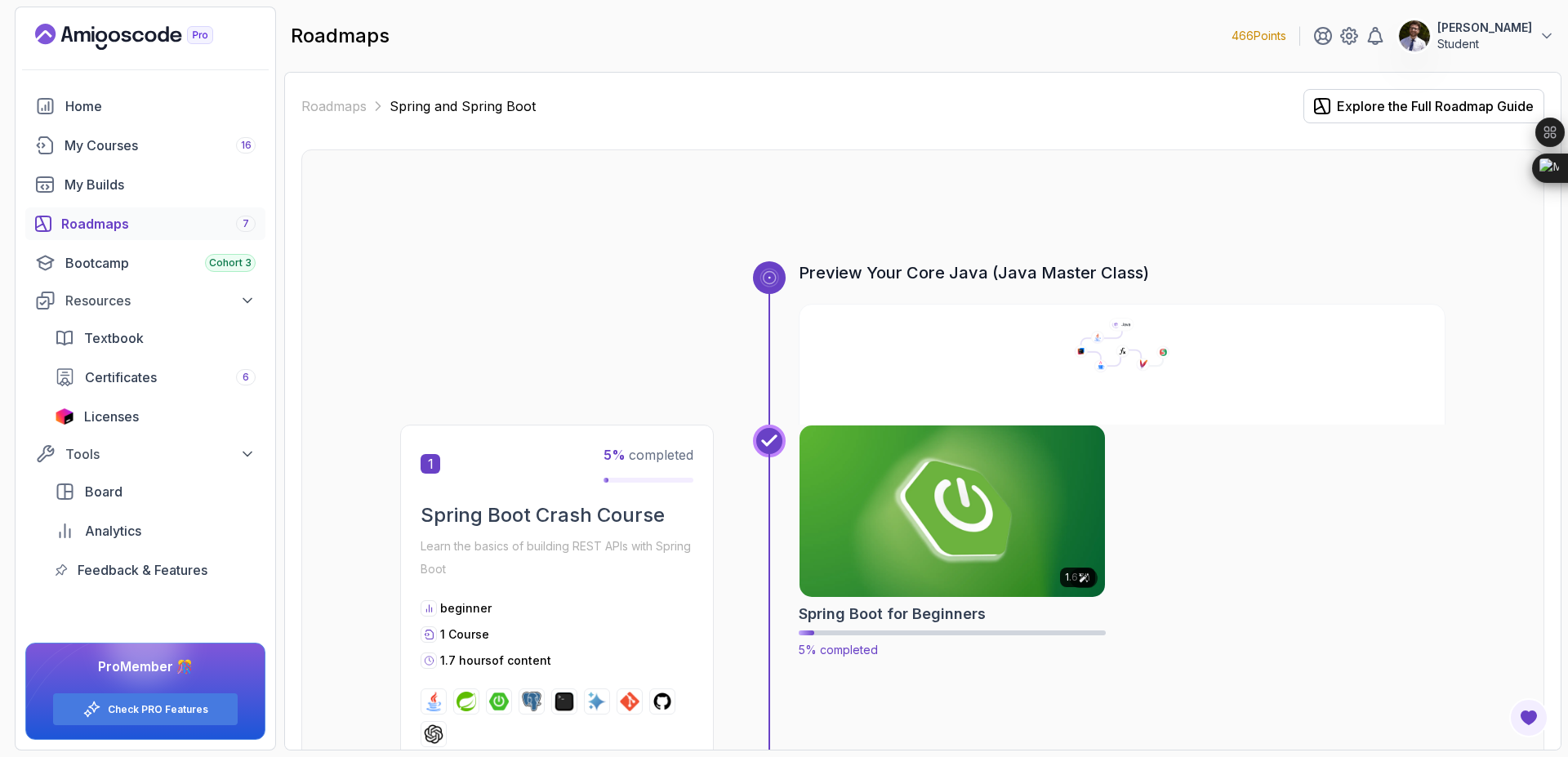
click at [913, 503] on img at bounding box center [952, 510] width 321 height 179
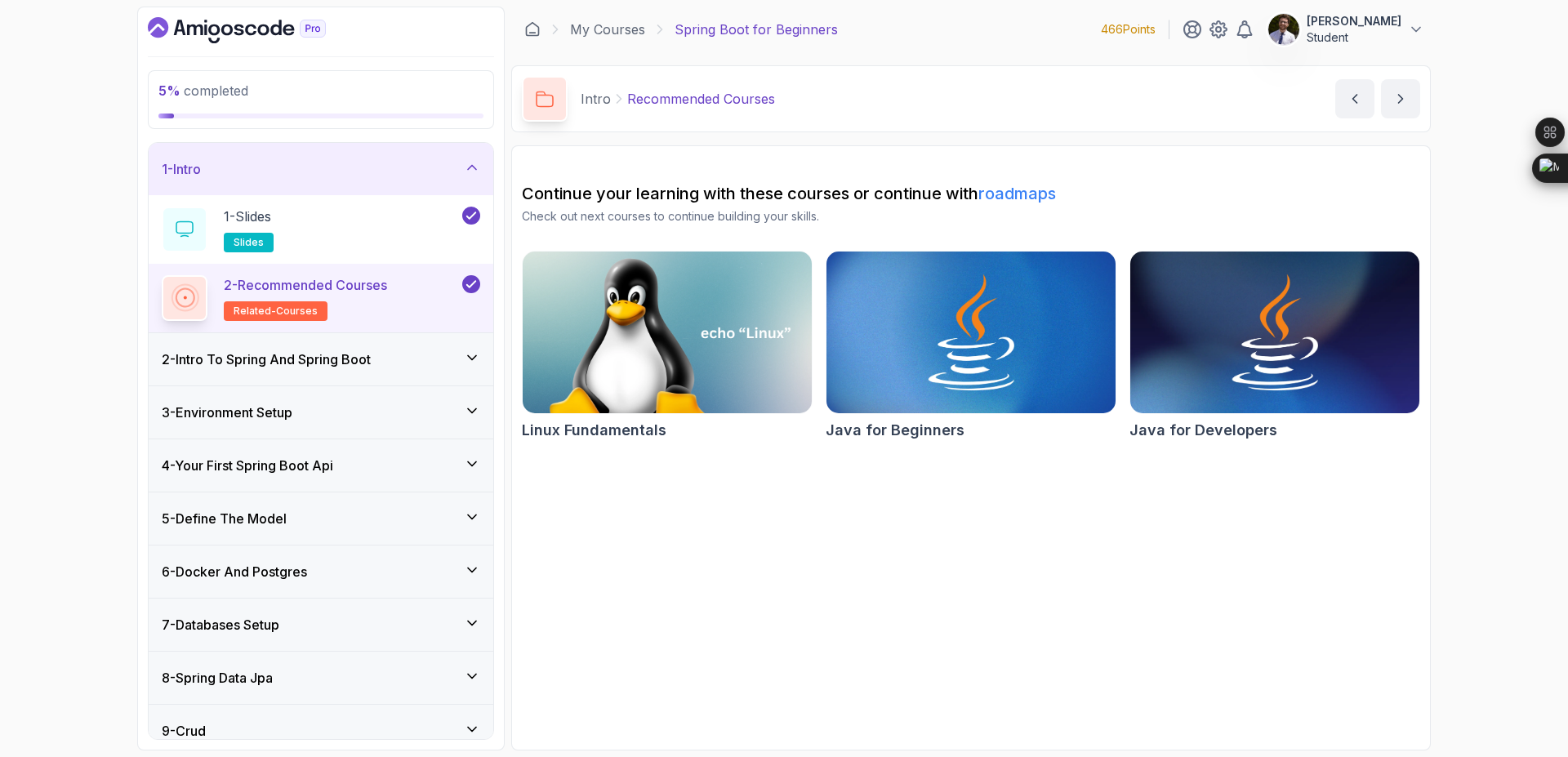
click at [473, 173] on icon at bounding box center [472, 167] width 16 height 16
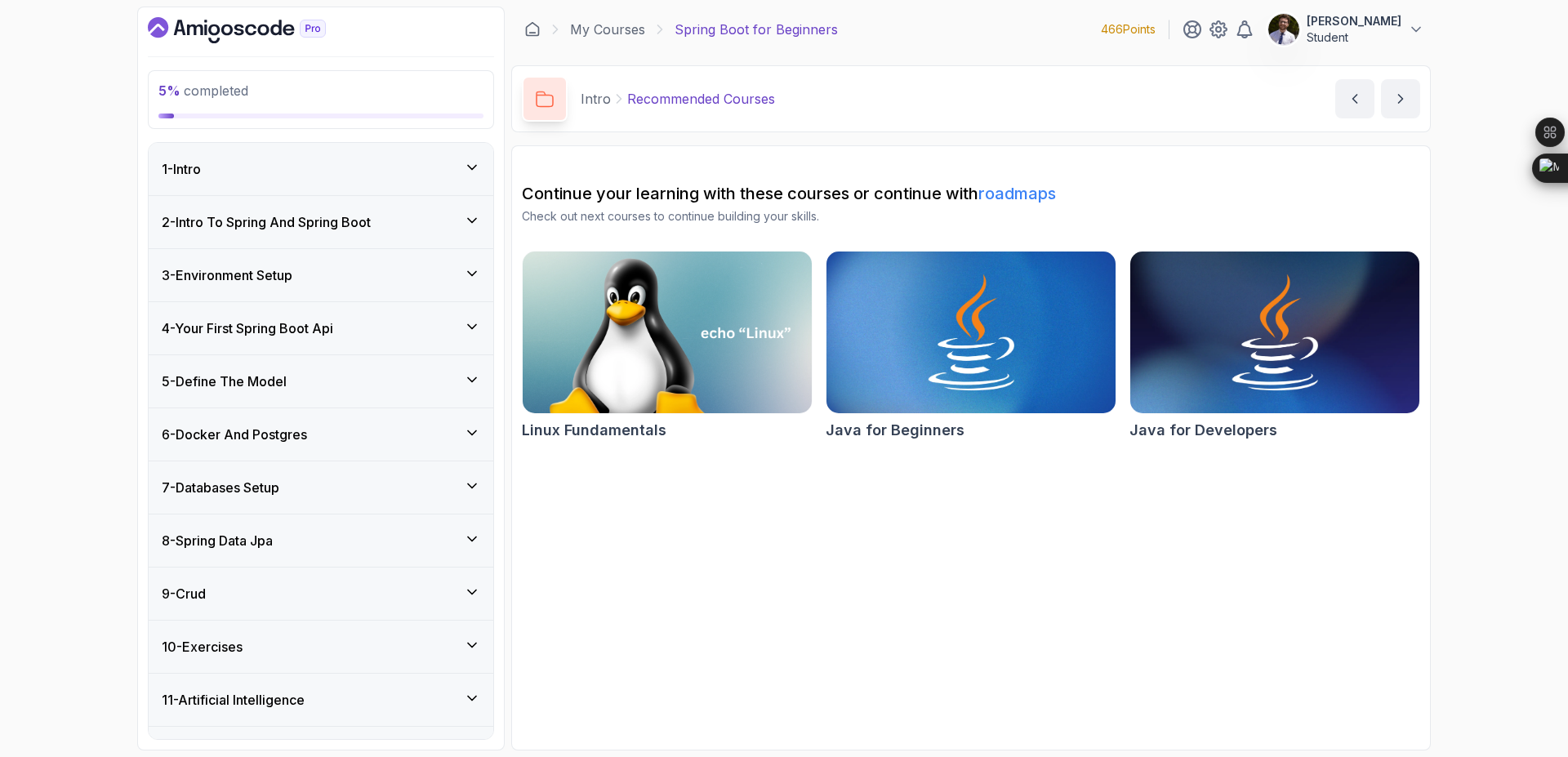
click at [479, 223] on icon at bounding box center [472, 220] width 16 height 16
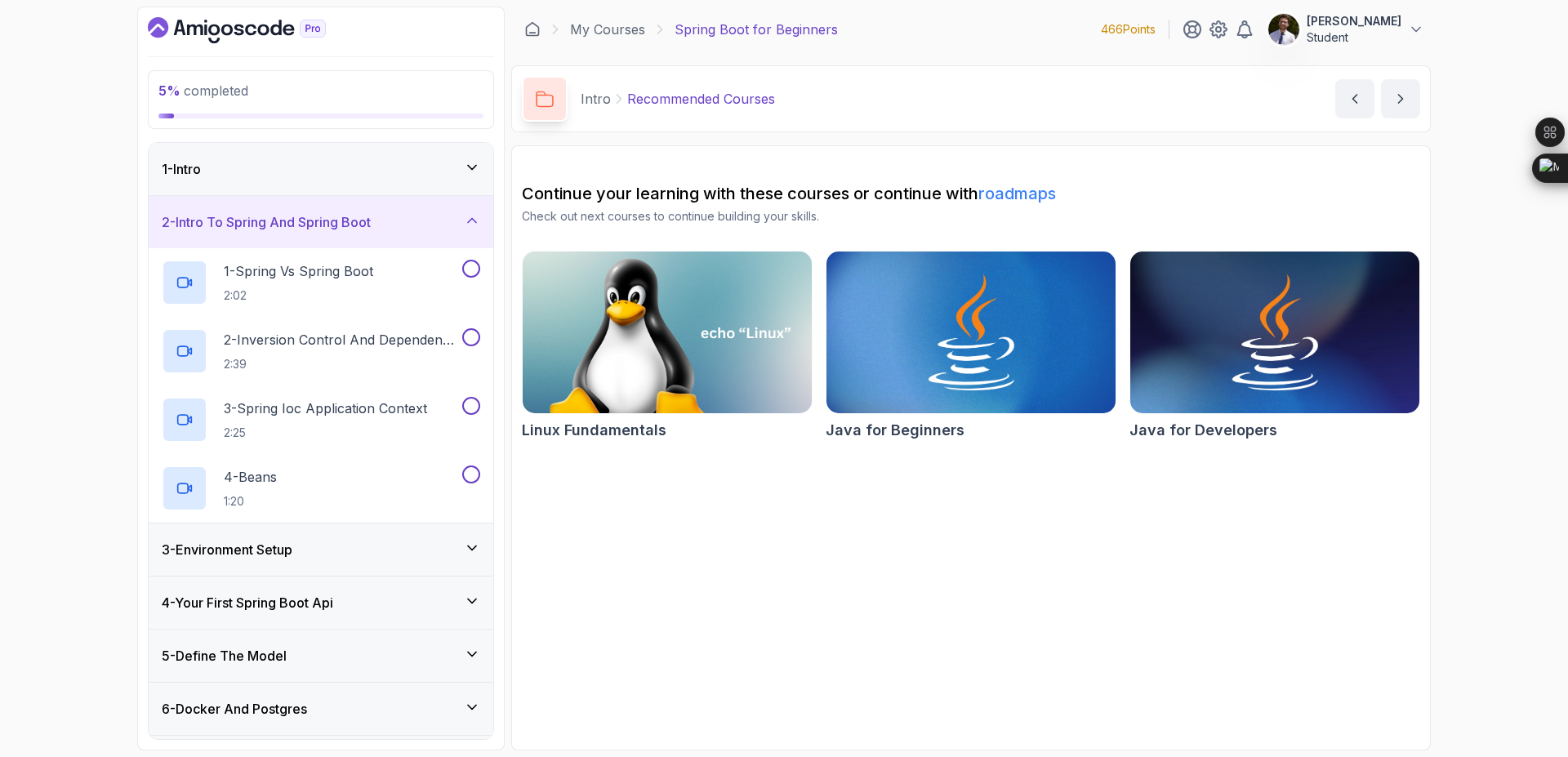
click at [473, 551] on icon at bounding box center [472, 547] width 16 height 16
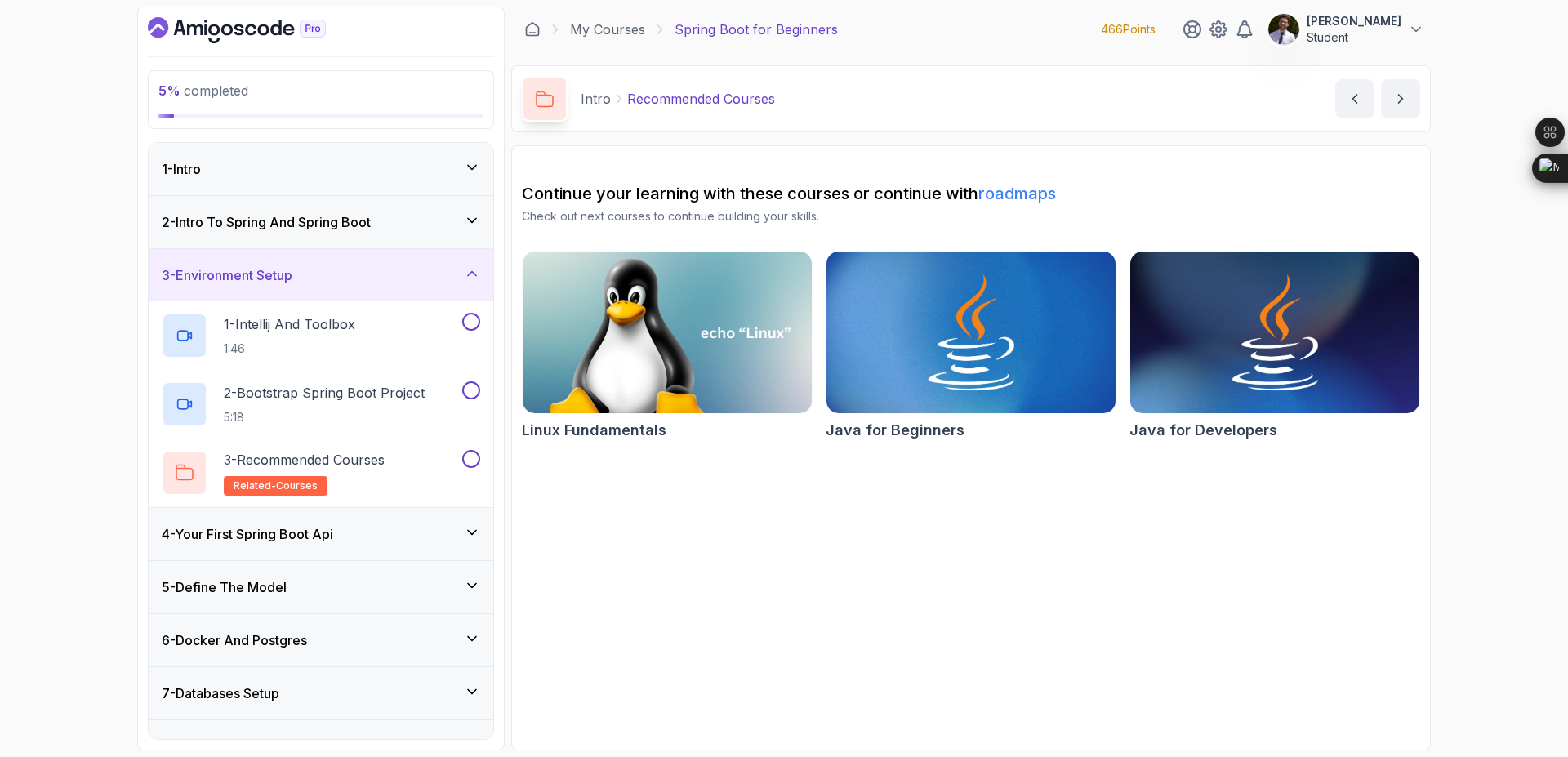
click at [464, 544] on div "4 - Your First Spring Boot Api" at bounding box center [321, 533] width 345 height 52
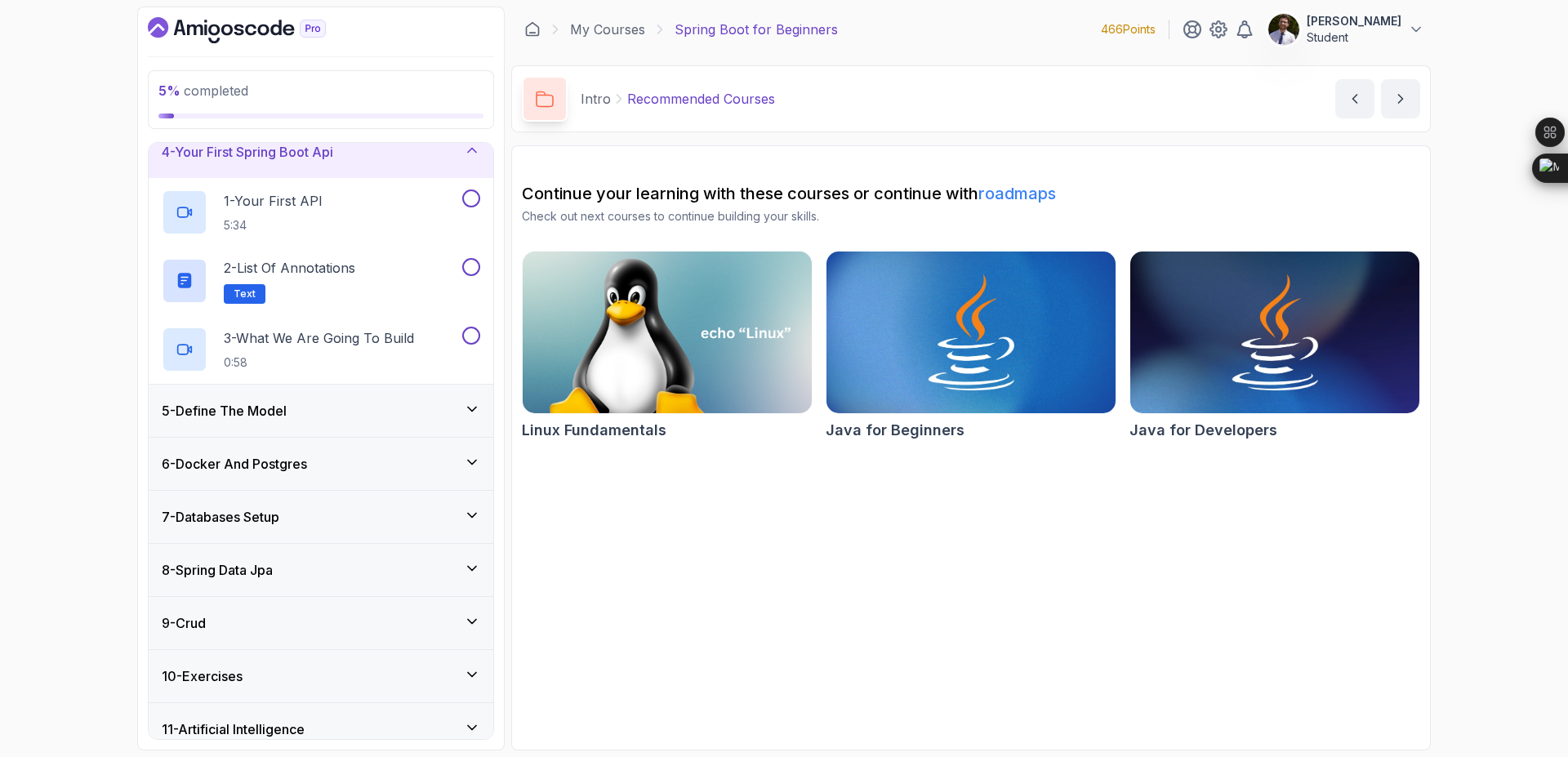
scroll to position [246, 0]
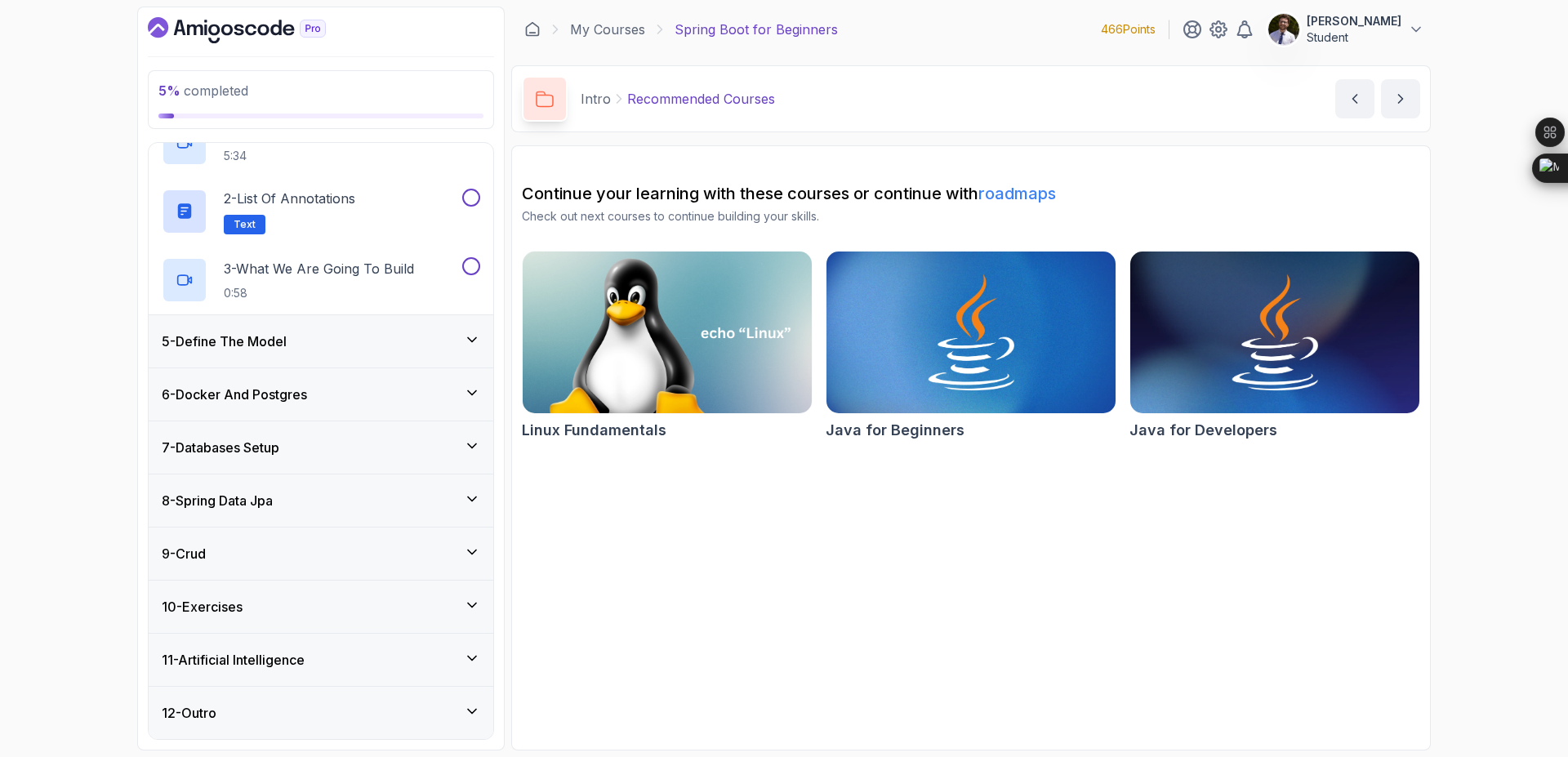
click at [460, 336] on div "5 - Define The Model" at bounding box center [321, 341] width 318 height 20
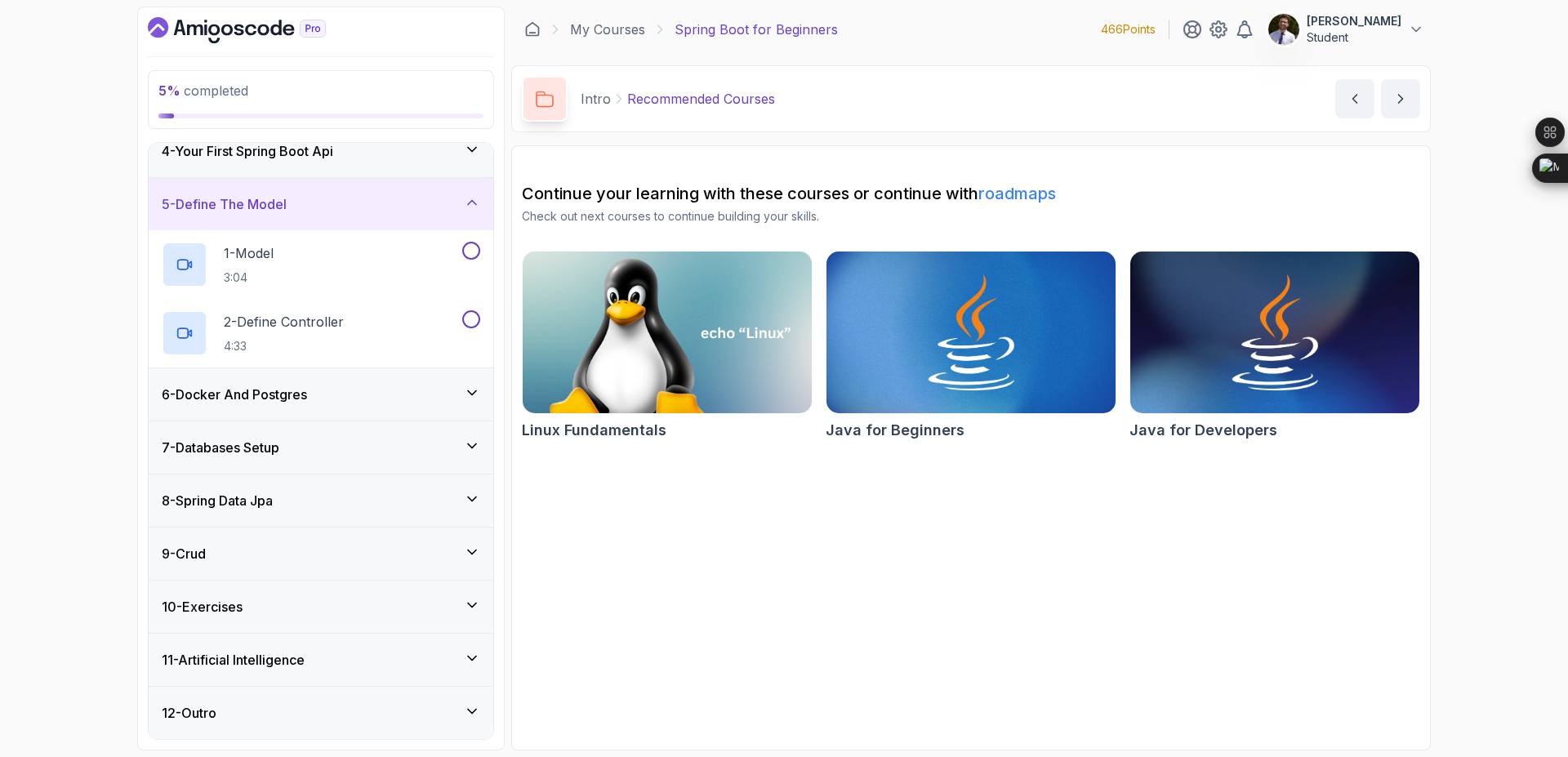
scroll to position [40, 0]
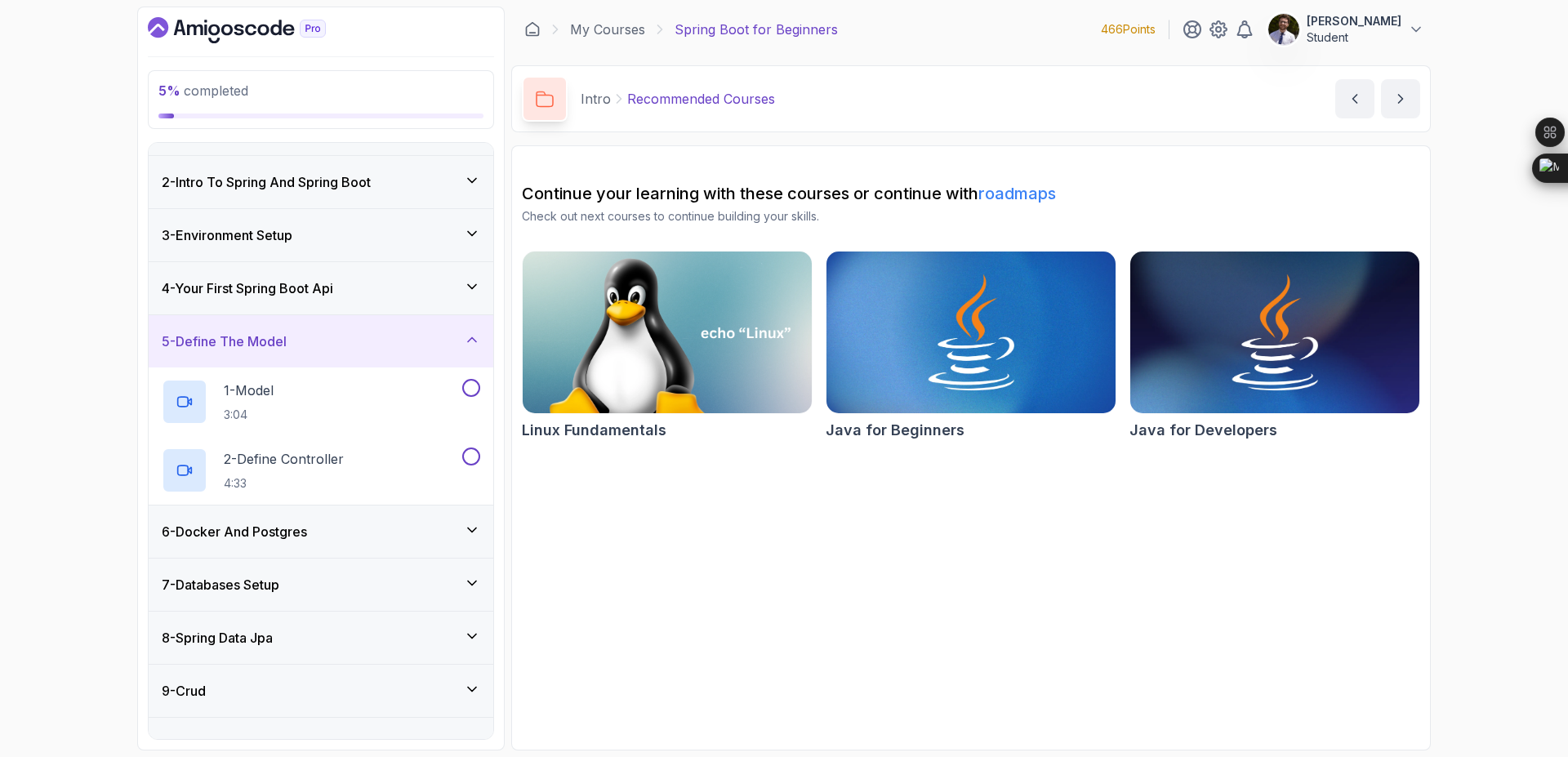
click at [469, 534] on icon at bounding box center [472, 529] width 16 height 16
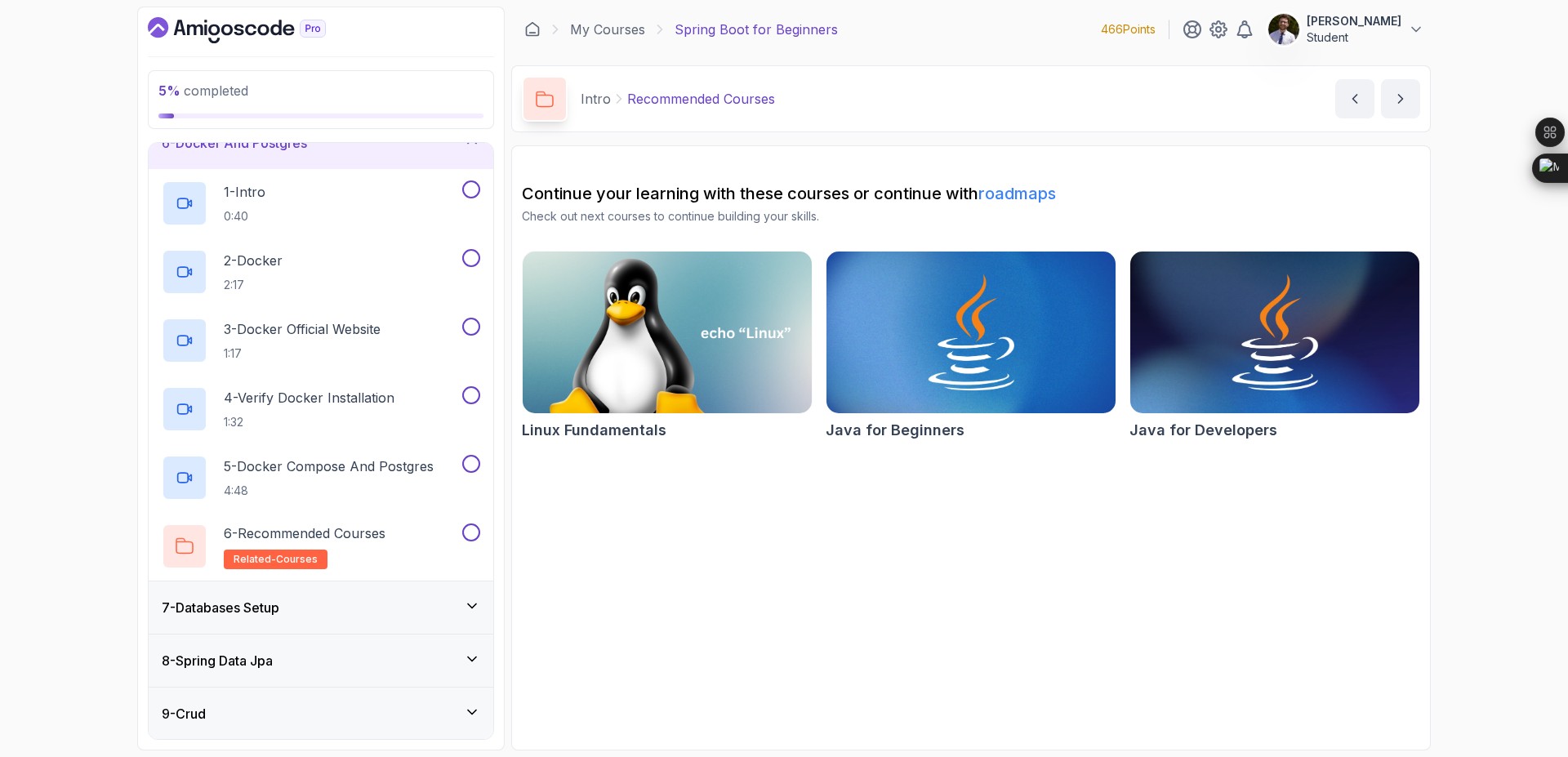
scroll to position [289, 0]
click at [474, 622] on div "7 - Databases Setup" at bounding box center [321, 610] width 345 height 52
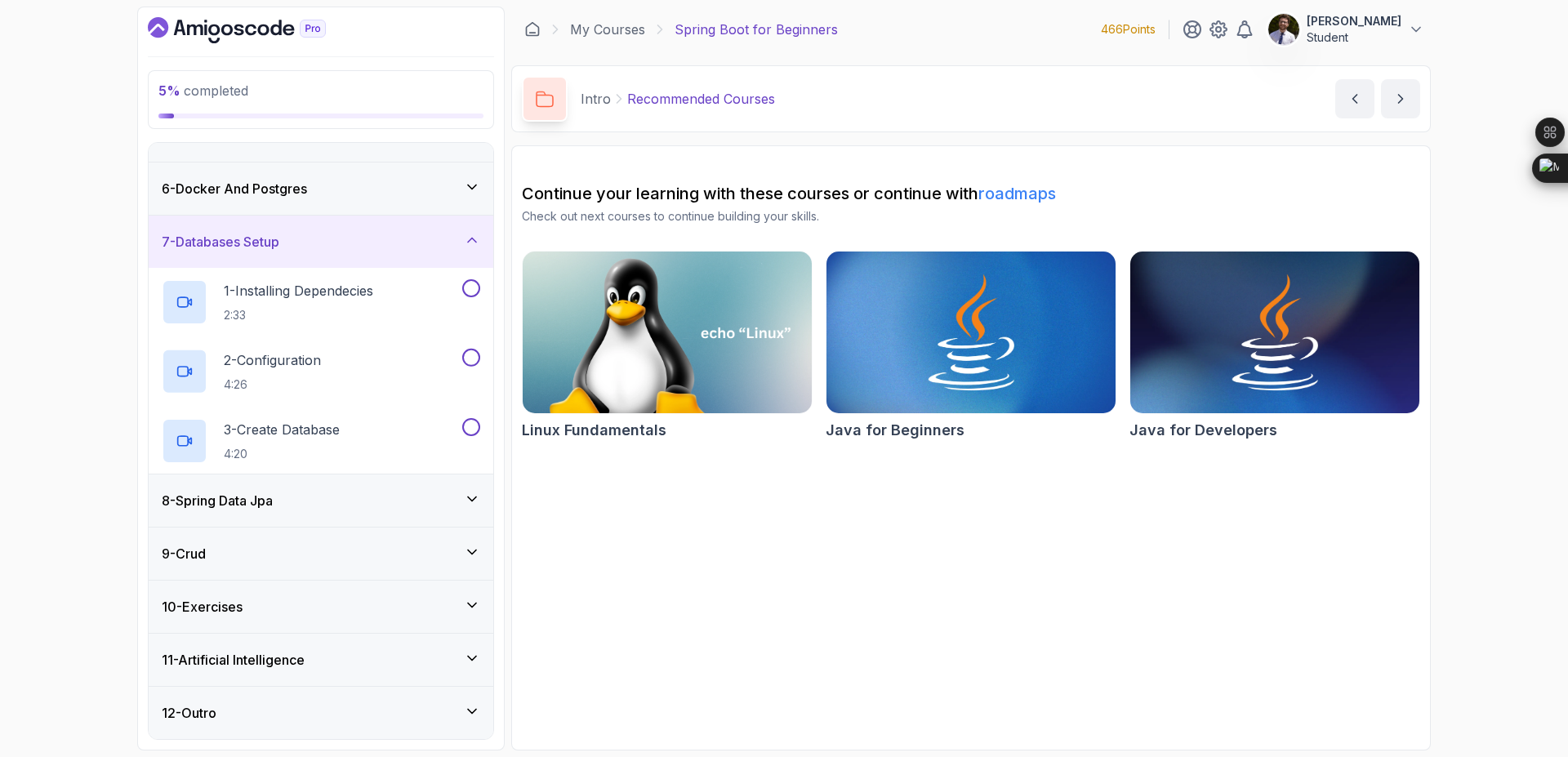
scroll to position [246, 0]
click at [461, 498] on div "8 - Spring Data Jpa" at bounding box center [321, 500] width 318 height 20
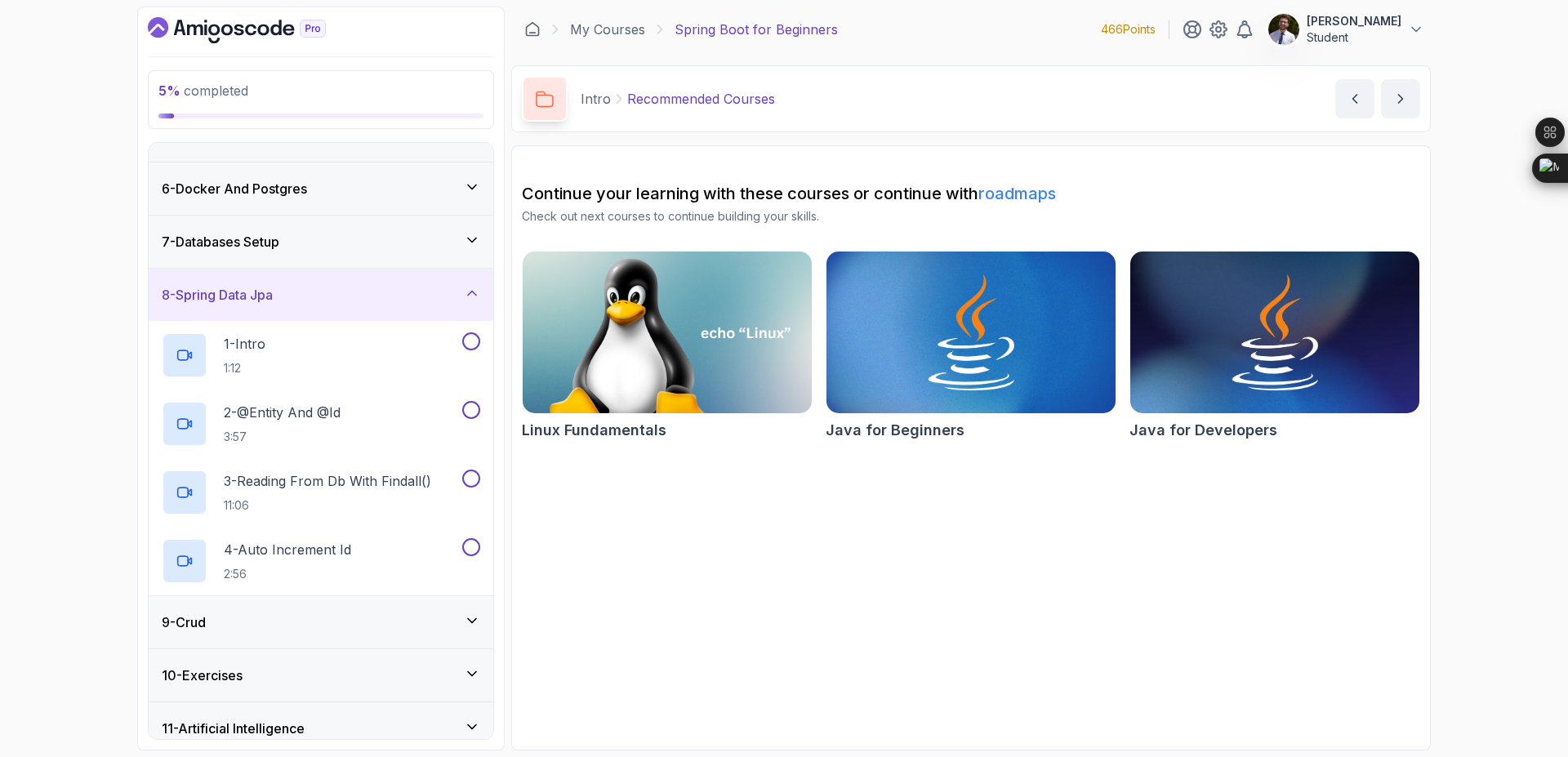
click at [462, 621] on div "9 - Crud" at bounding box center [321, 622] width 318 height 20
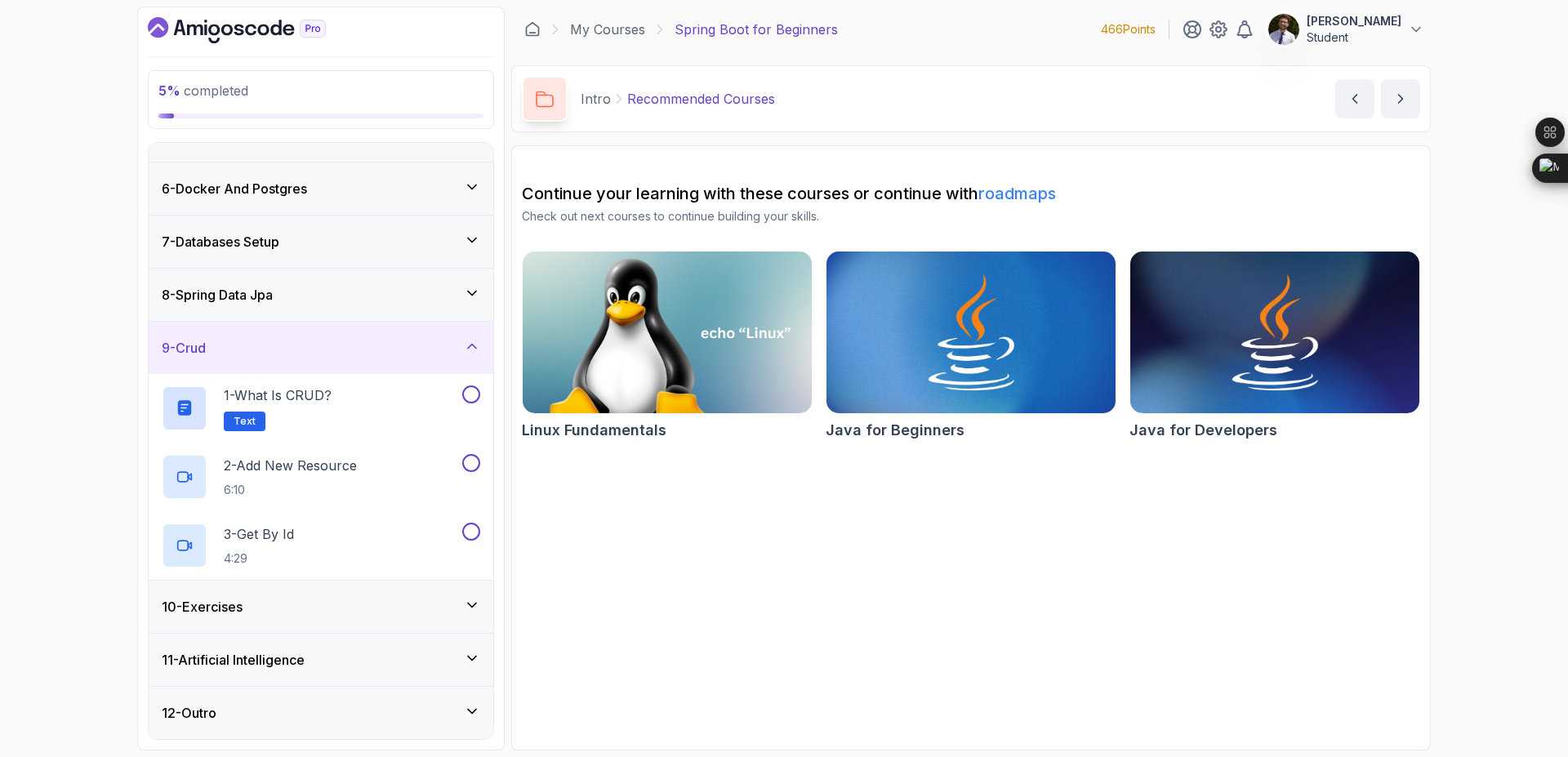
click at [462, 621] on div "10 - Exercises" at bounding box center [321, 606] width 345 height 52
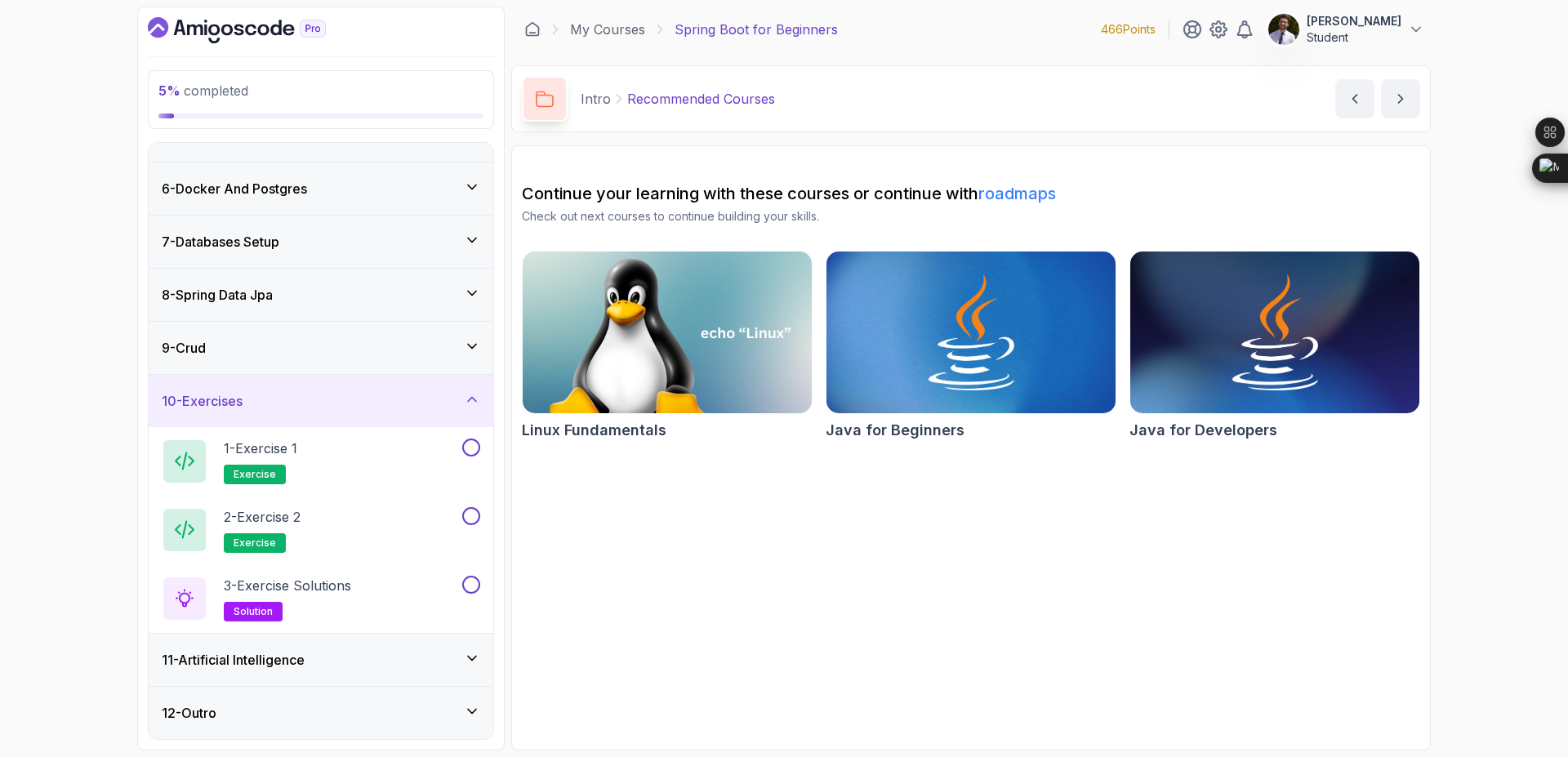
click at [463, 655] on div "11 - Artificial Intelligence" at bounding box center [321, 659] width 318 height 20
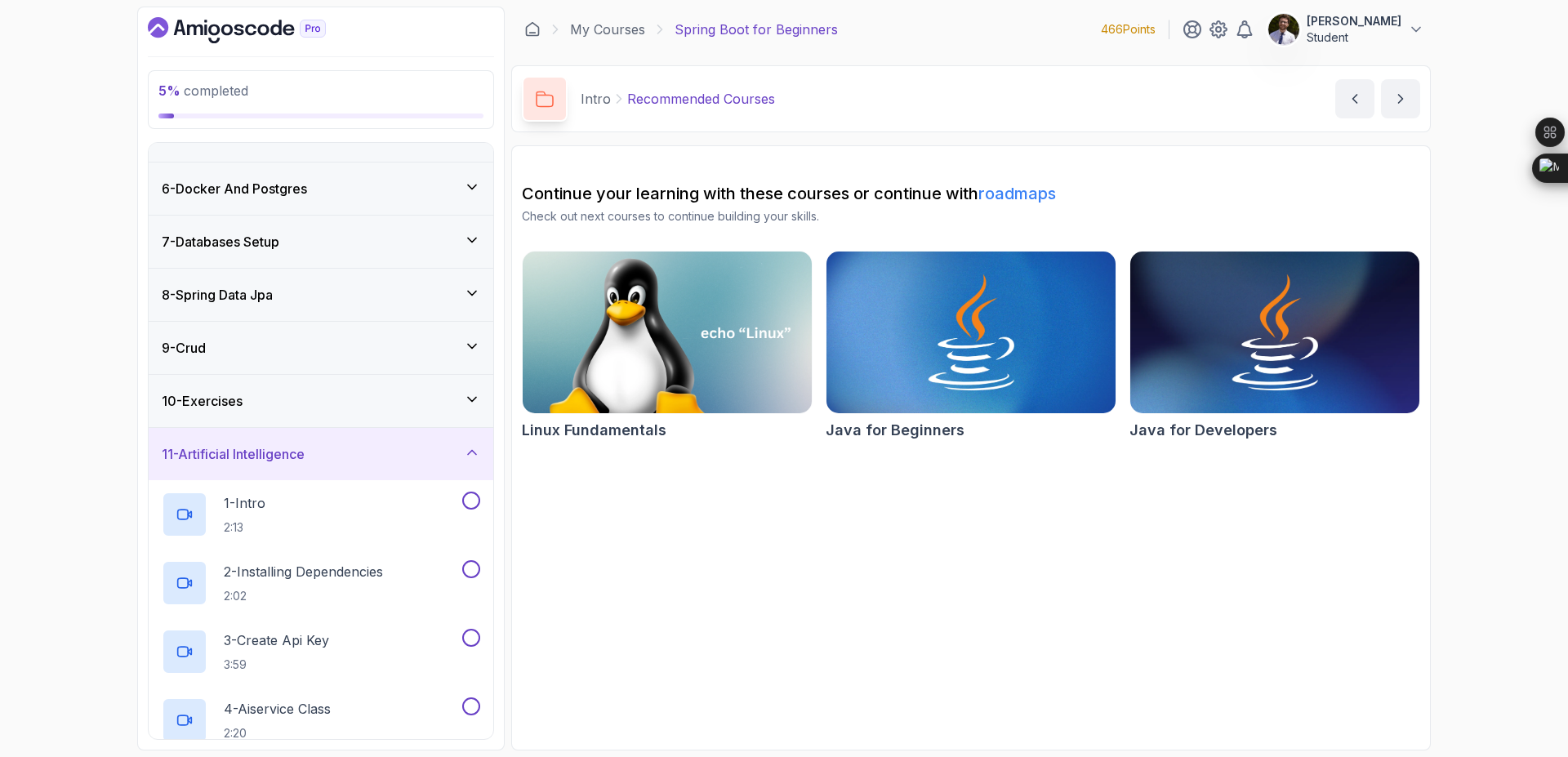
scroll to position [520, 0]
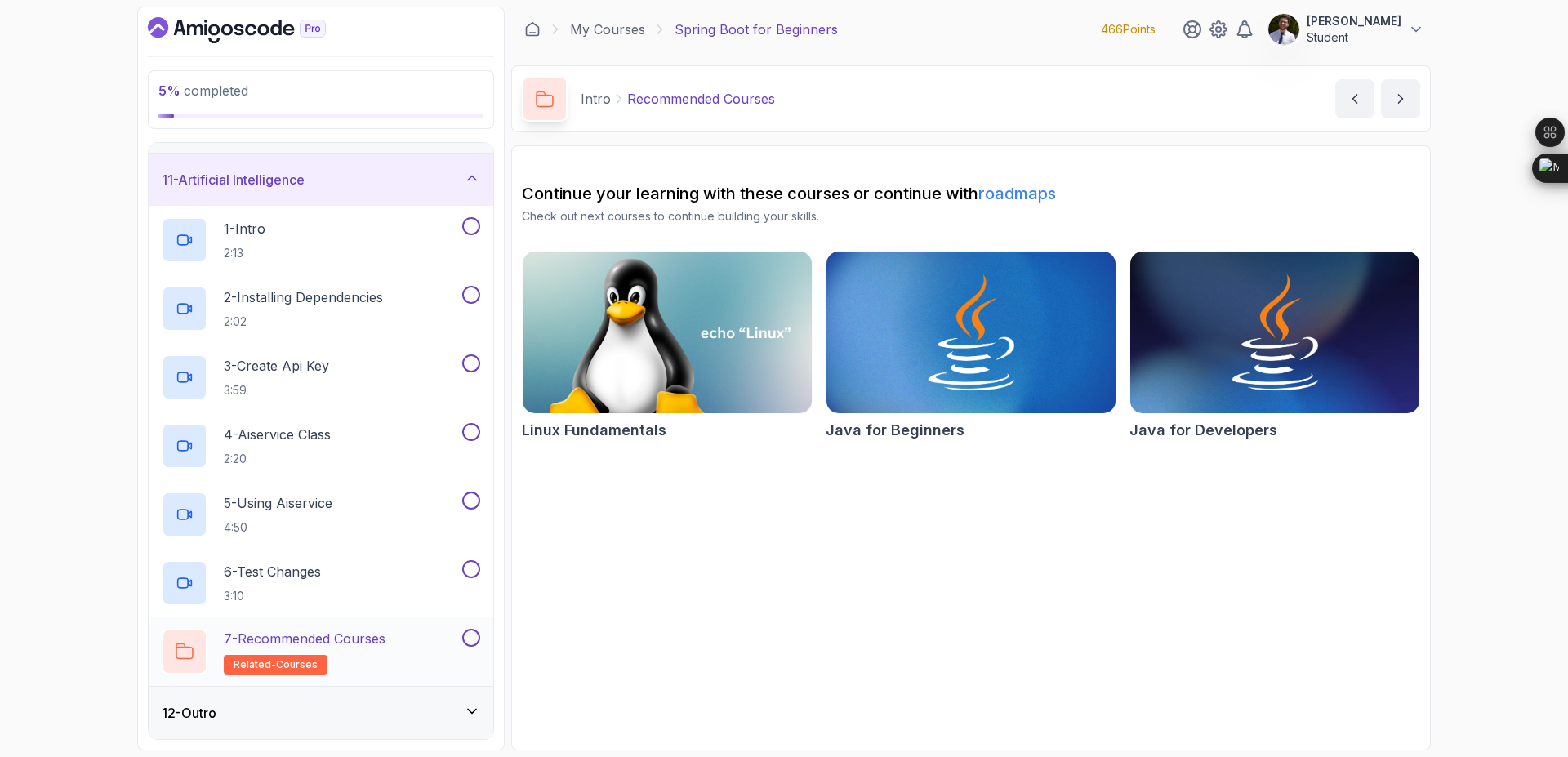
click at [335, 635] on p "7 - Recommended Courses" at bounding box center [305, 638] width 162 height 20
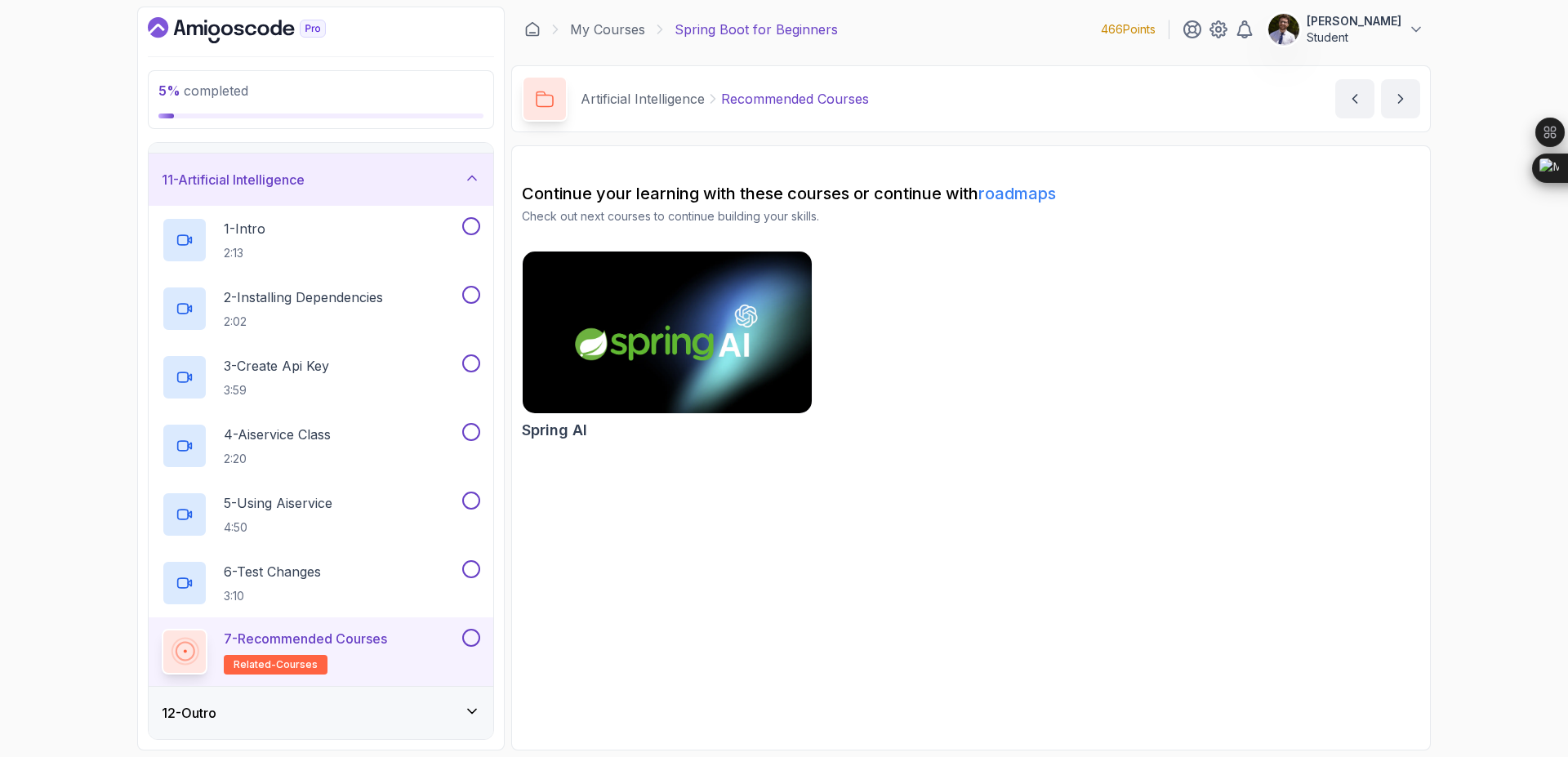
click at [468, 700] on div "12 - Outro" at bounding box center [321, 712] width 345 height 52
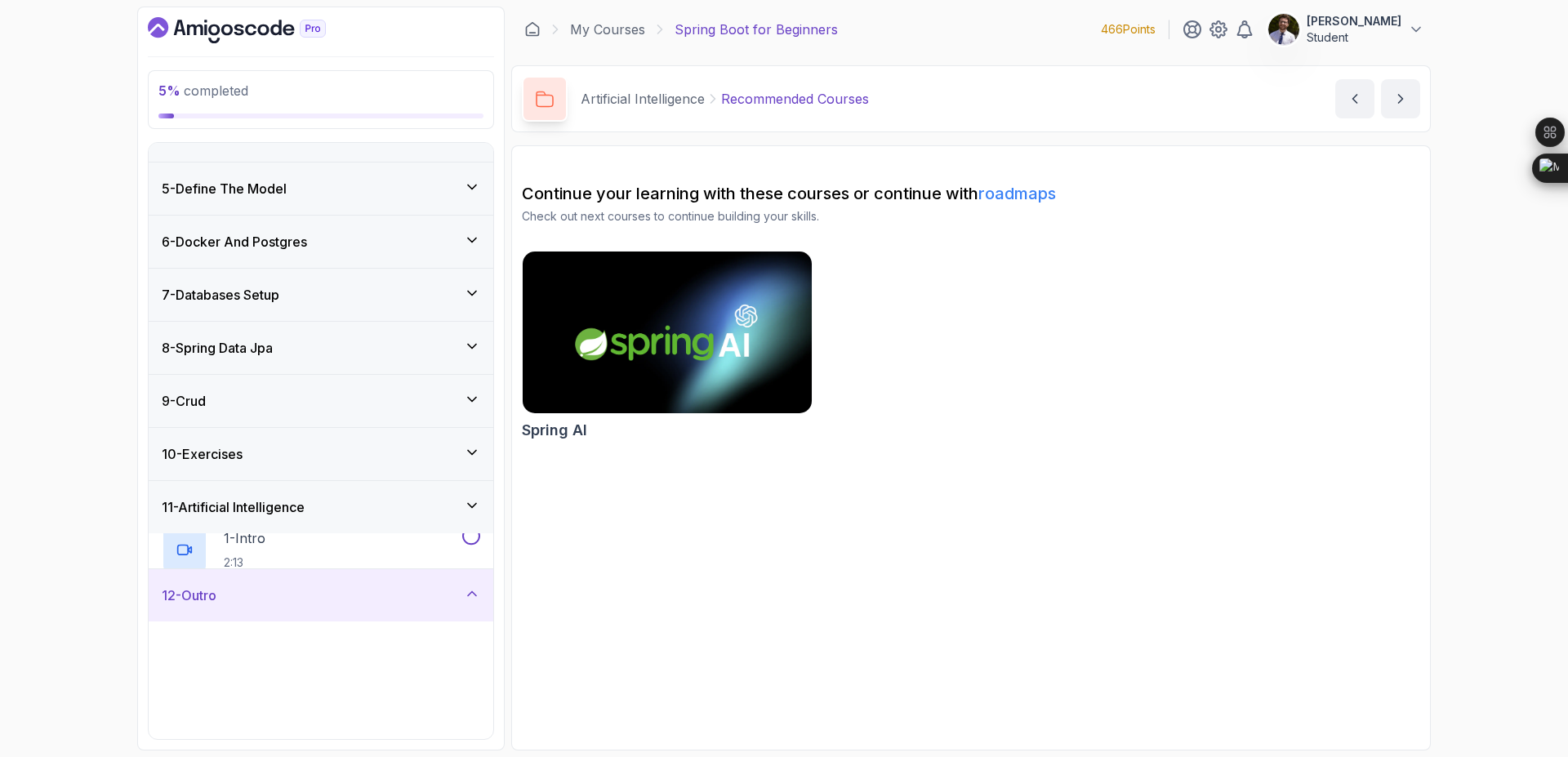
scroll to position [177, 0]
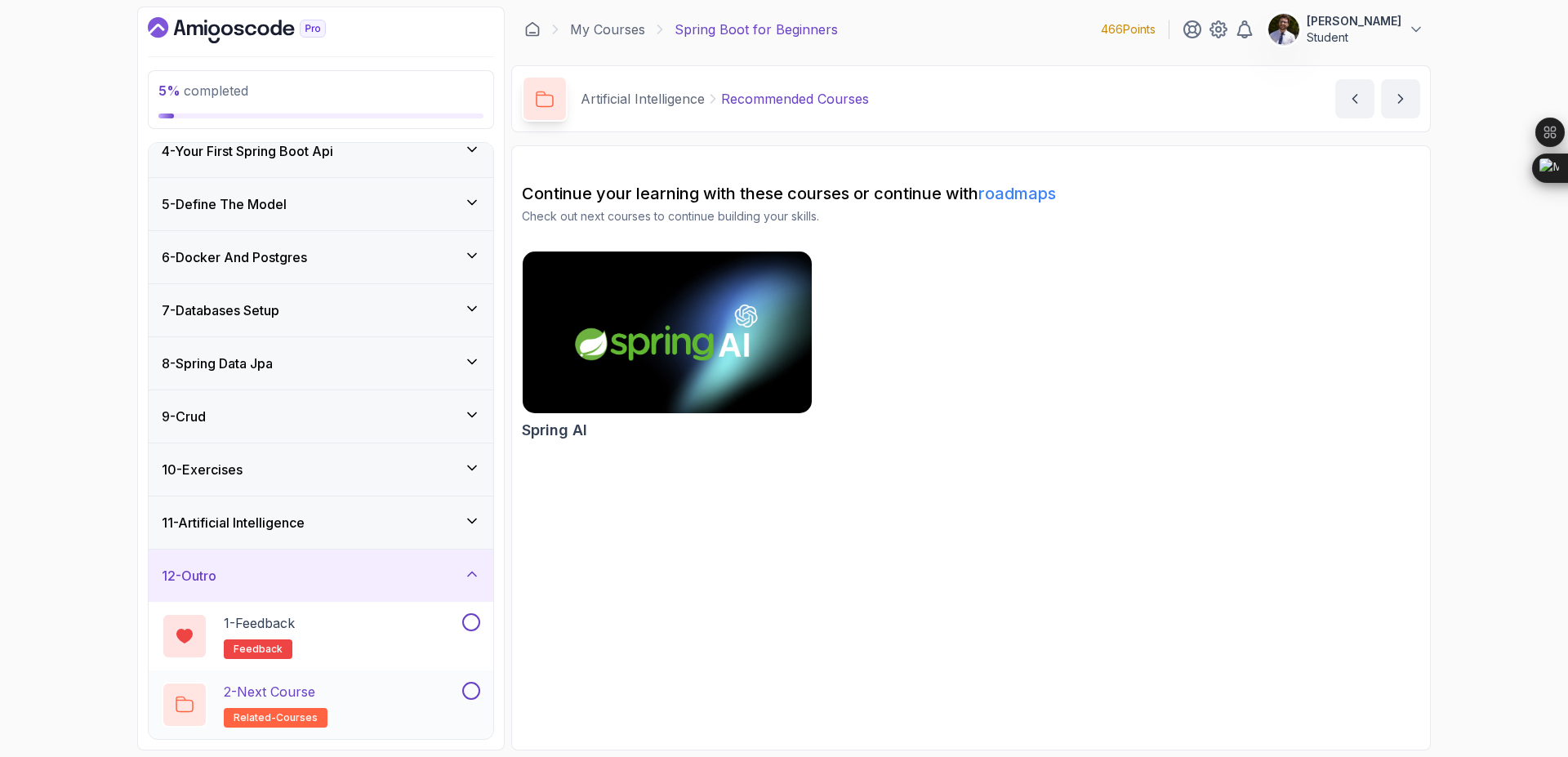
click at [311, 689] on p "2 - Next Course" at bounding box center [269, 691] width 92 height 20
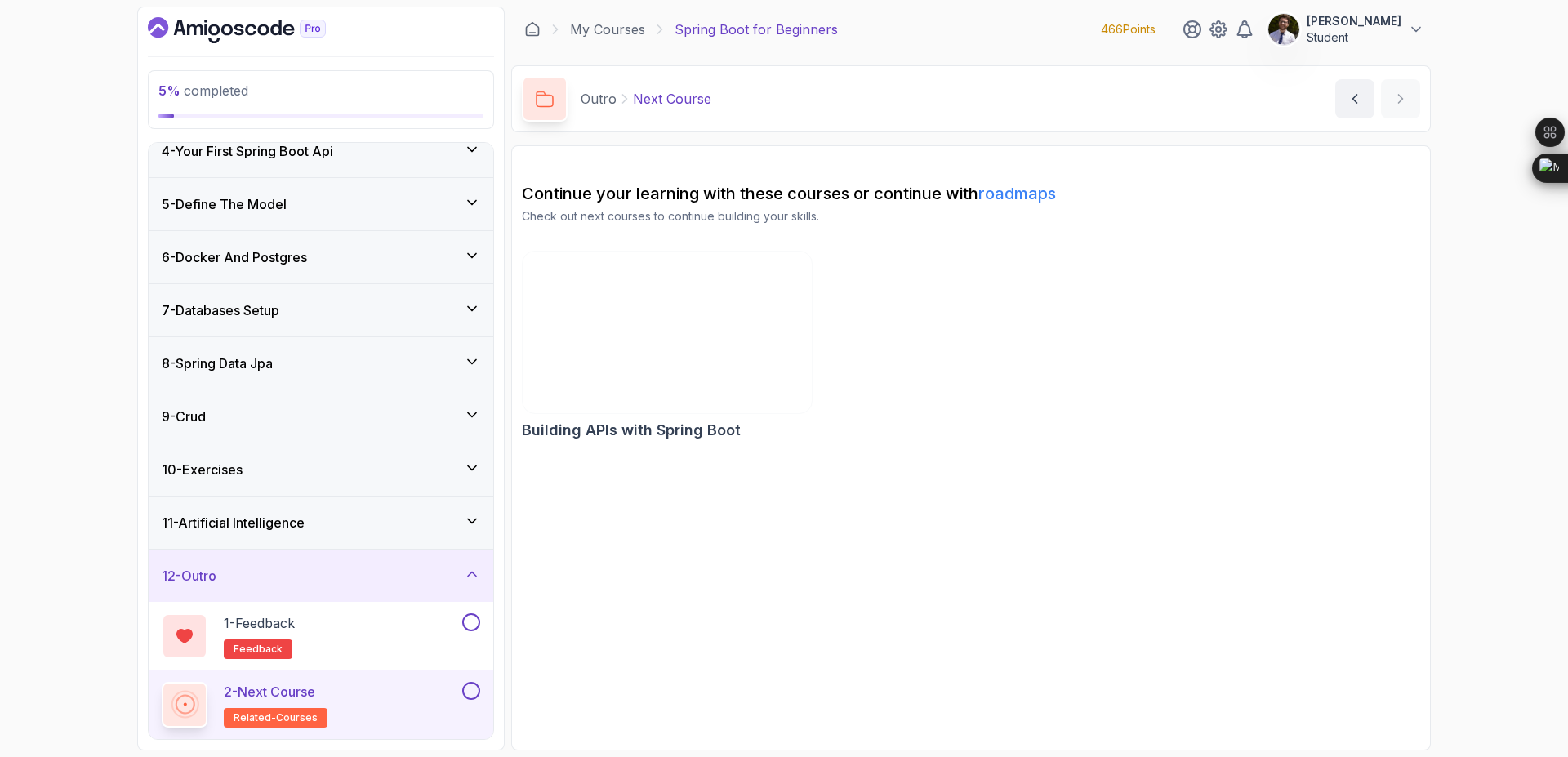
click at [311, 689] on p "2 - Next Course" at bounding box center [269, 691] width 92 height 20
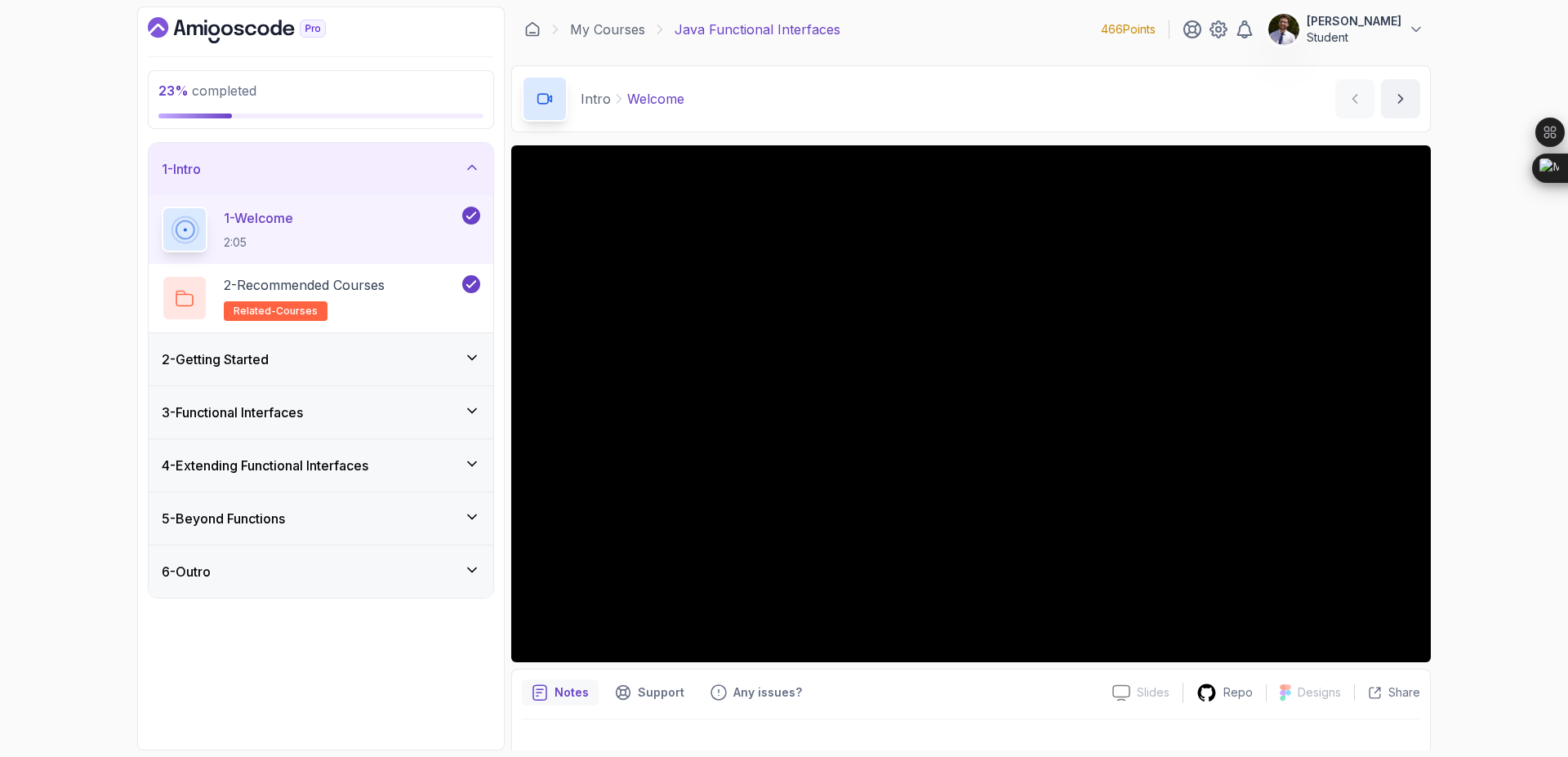
click at [398, 345] on div "2 - Getting Started" at bounding box center [321, 358] width 345 height 52
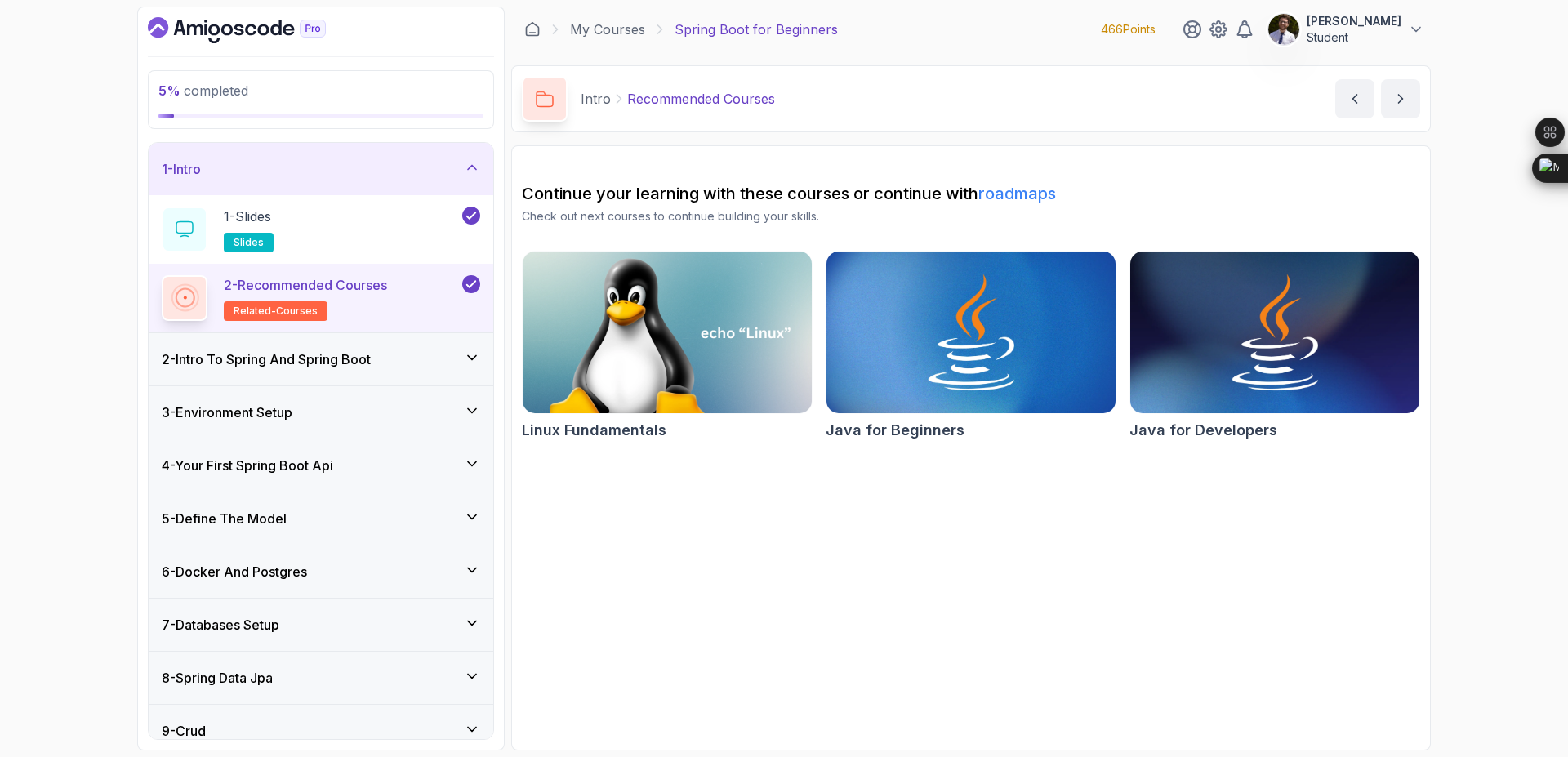
click at [463, 343] on div "2 - Intro To Spring And Spring Boot" at bounding box center [321, 358] width 345 height 52
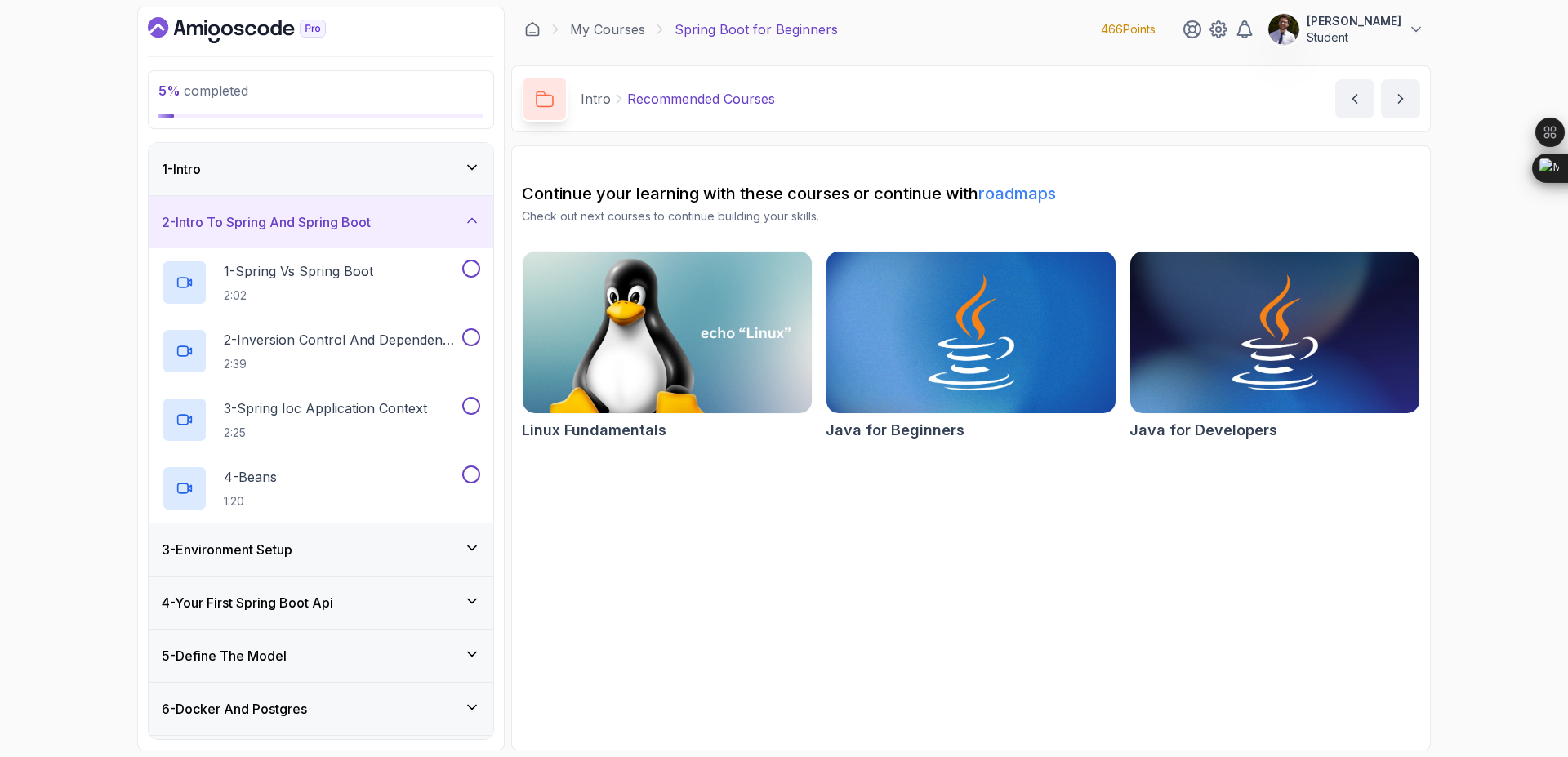
click at [476, 222] on icon at bounding box center [473, 219] width 9 height 4
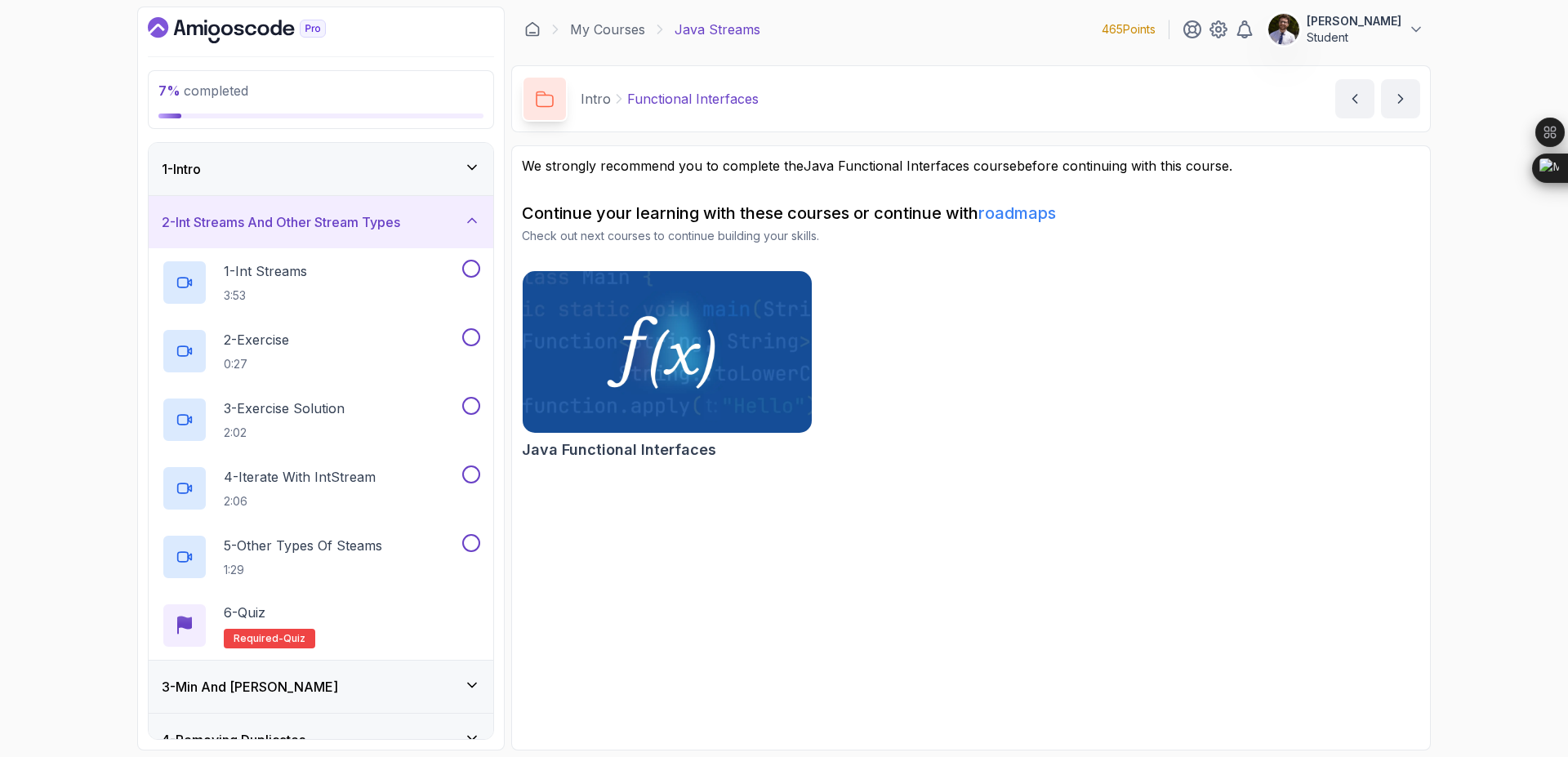
click at [358, 218] on h3 "2 - Int Streams And Other Stream Types" at bounding box center [281, 222] width 238 height 20
